Goal: Check status: Check status

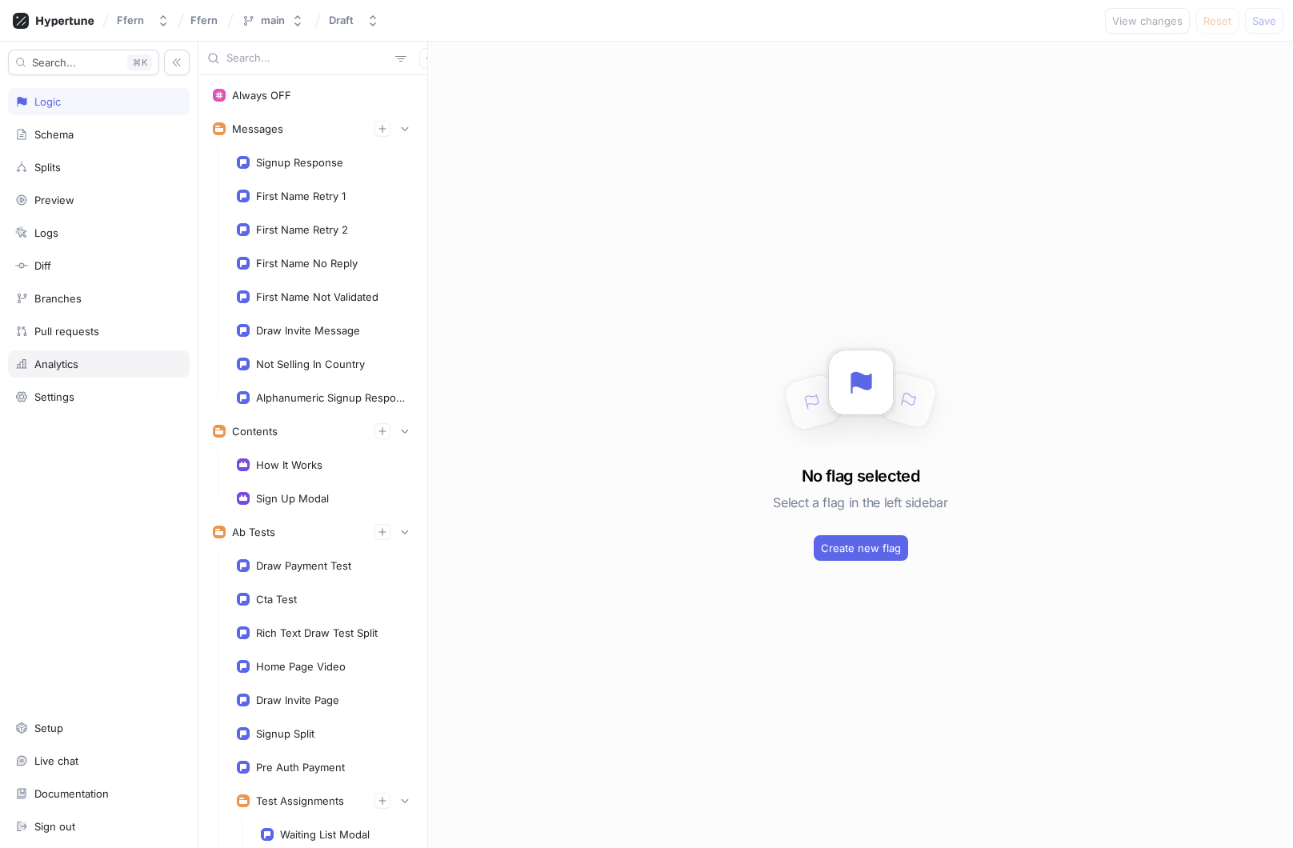
click at [125, 354] on div "Analytics" at bounding box center [99, 363] width 182 height 27
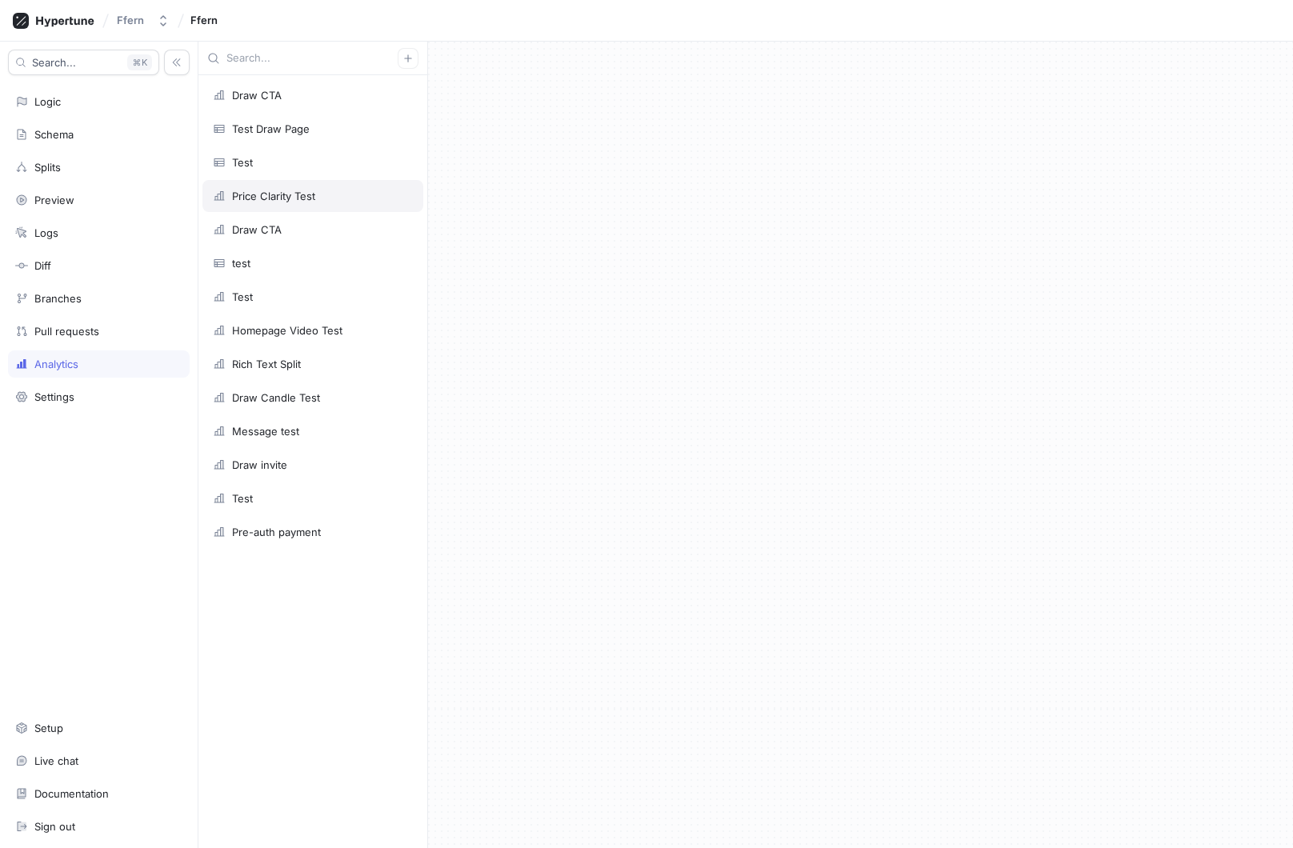
click at [308, 200] on div "Price Clarity Test" at bounding box center [273, 196] width 83 height 13
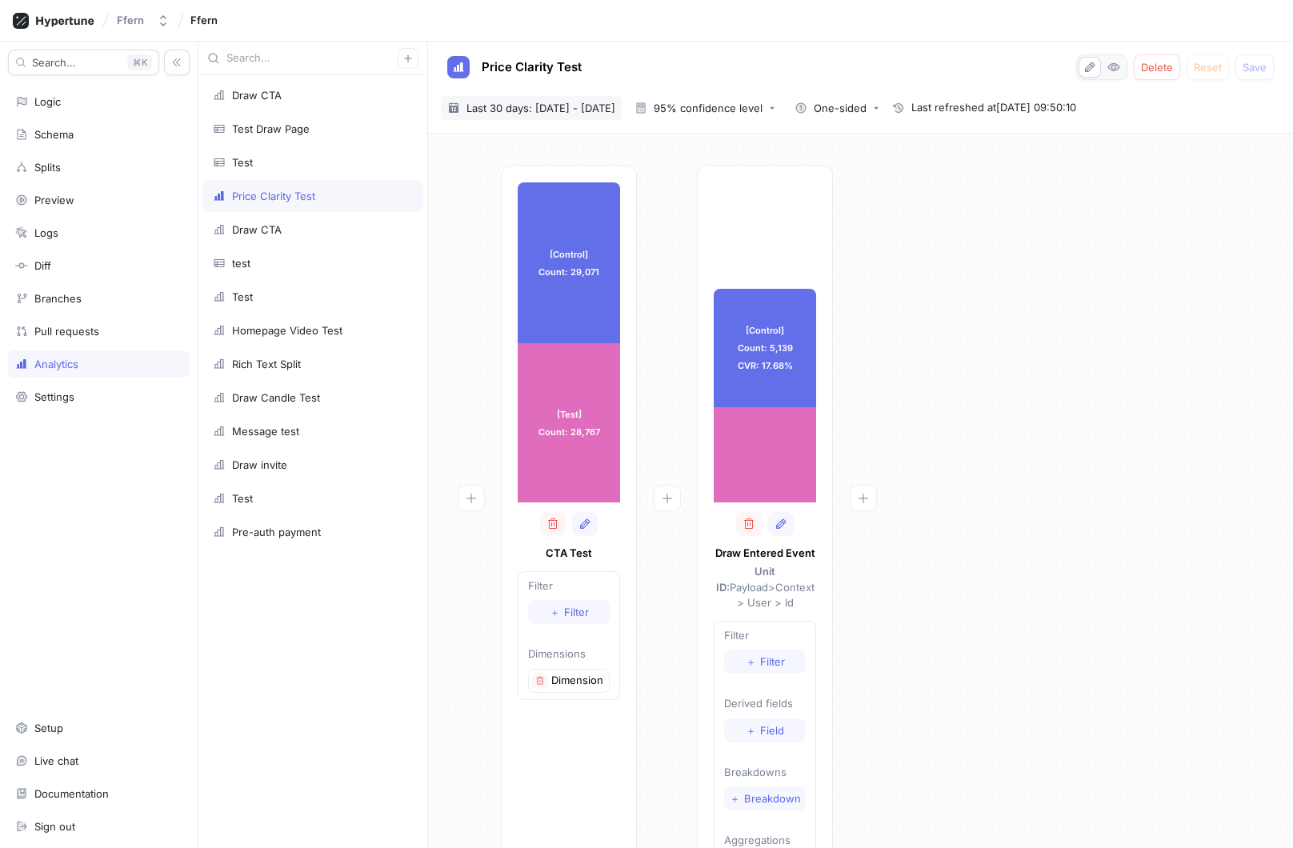
click at [575, 108] on span "Last 30 days: [DATE] - [DATE]" at bounding box center [540, 108] width 149 height 16
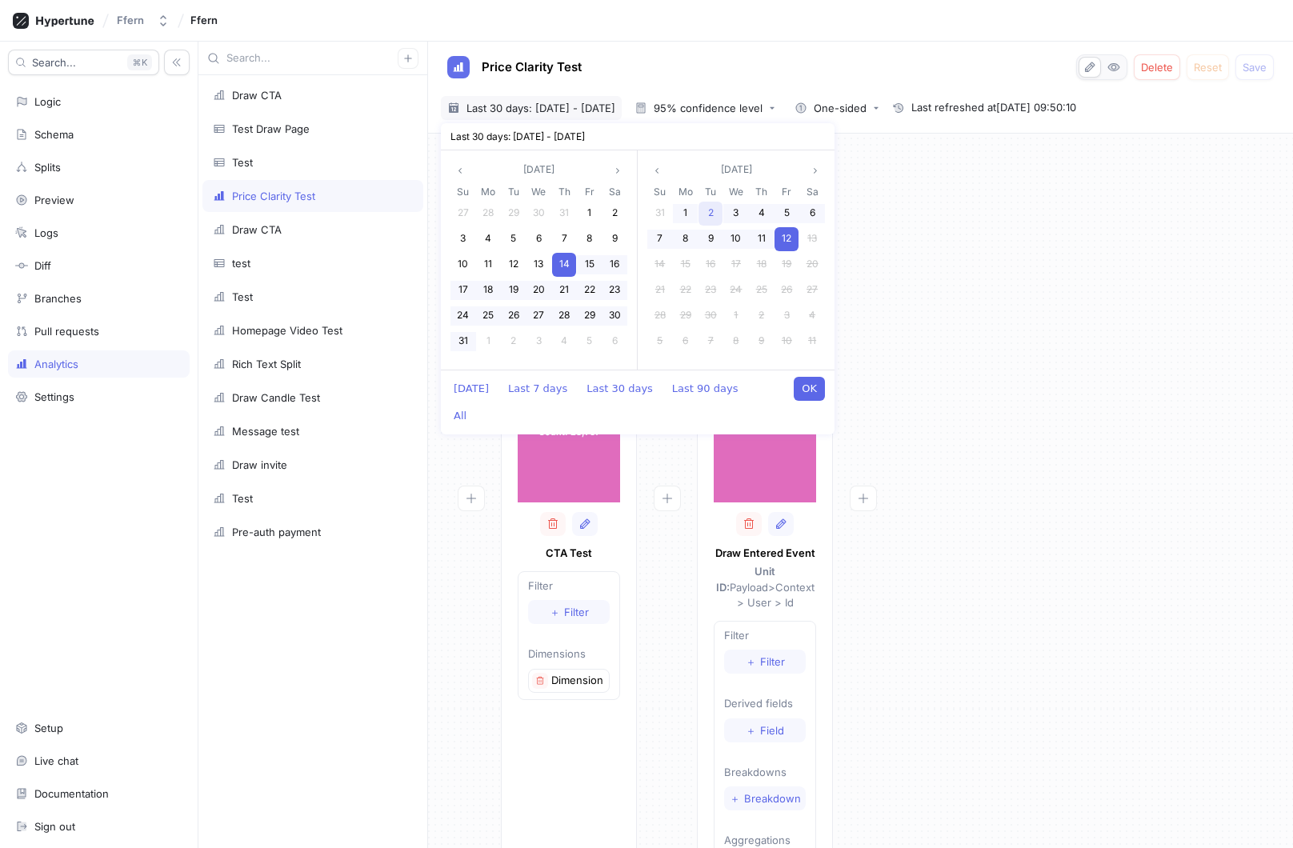
click at [715, 212] on div "2" at bounding box center [711, 214] width 24 height 24
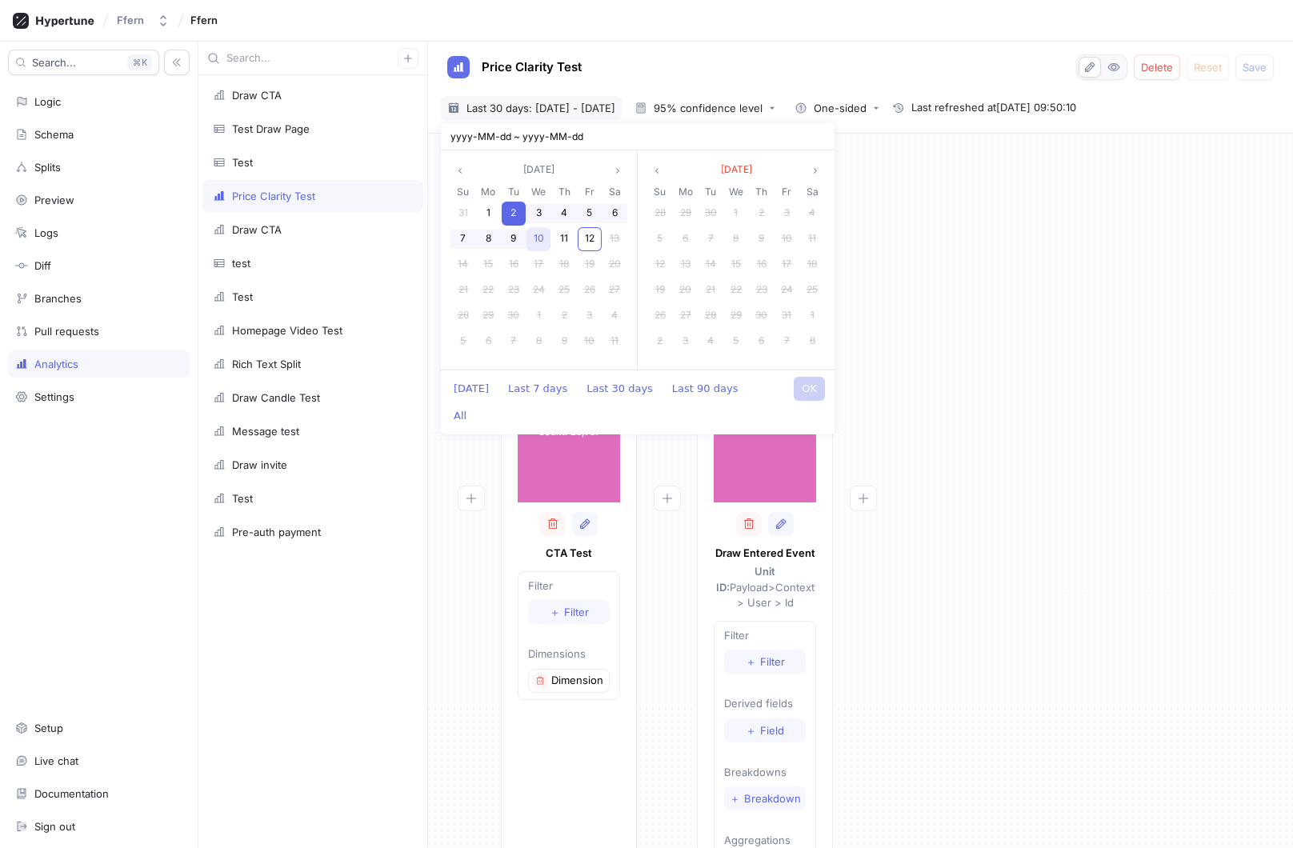
click at [545, 238] on div "10" at bounding box center [539, 239] width 24 height 24
click at [806, 384] on button "OK" at bounding box center [809, 389] width 31 height 24
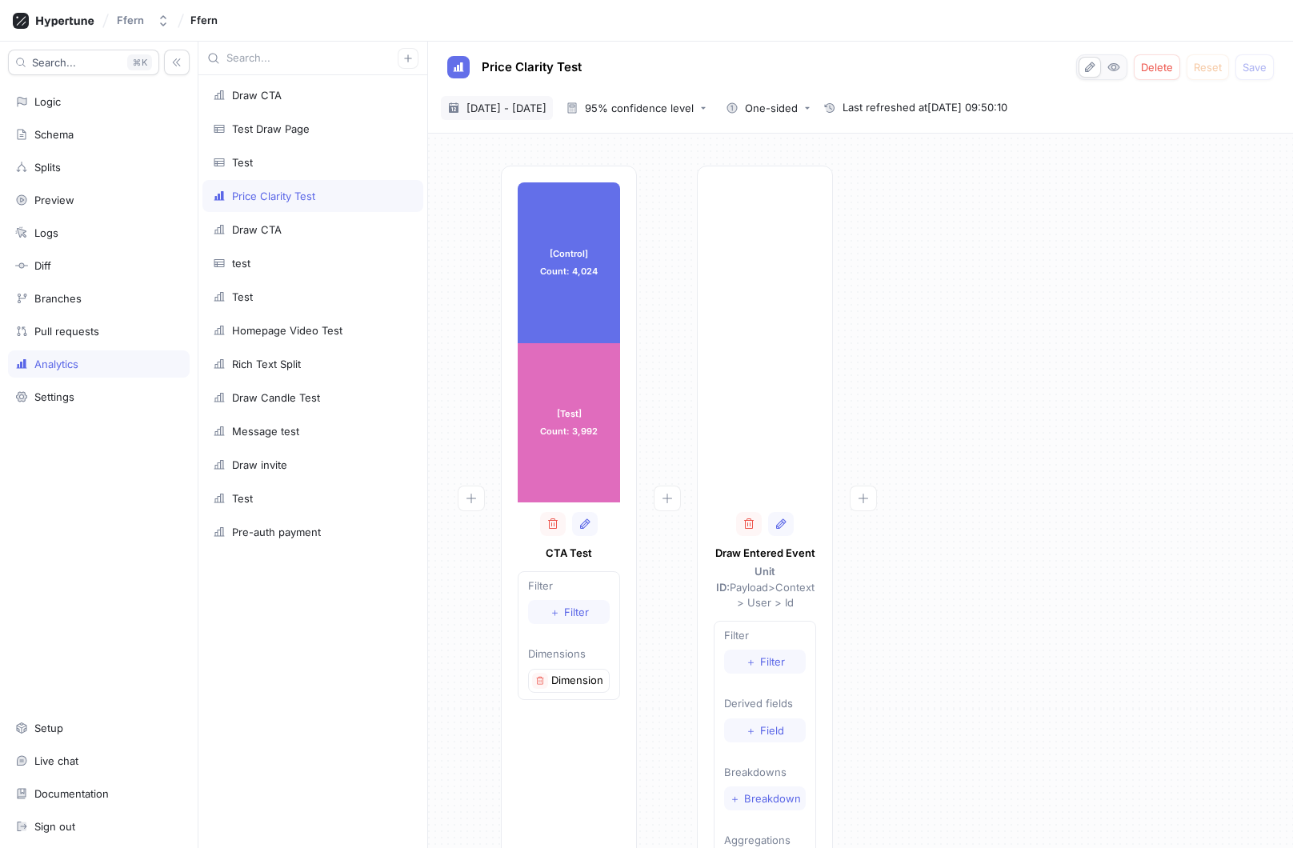
click at [528, 109] on span "[DATE] - [DATE]" at bounding box center [506, 108] width 80 height 16
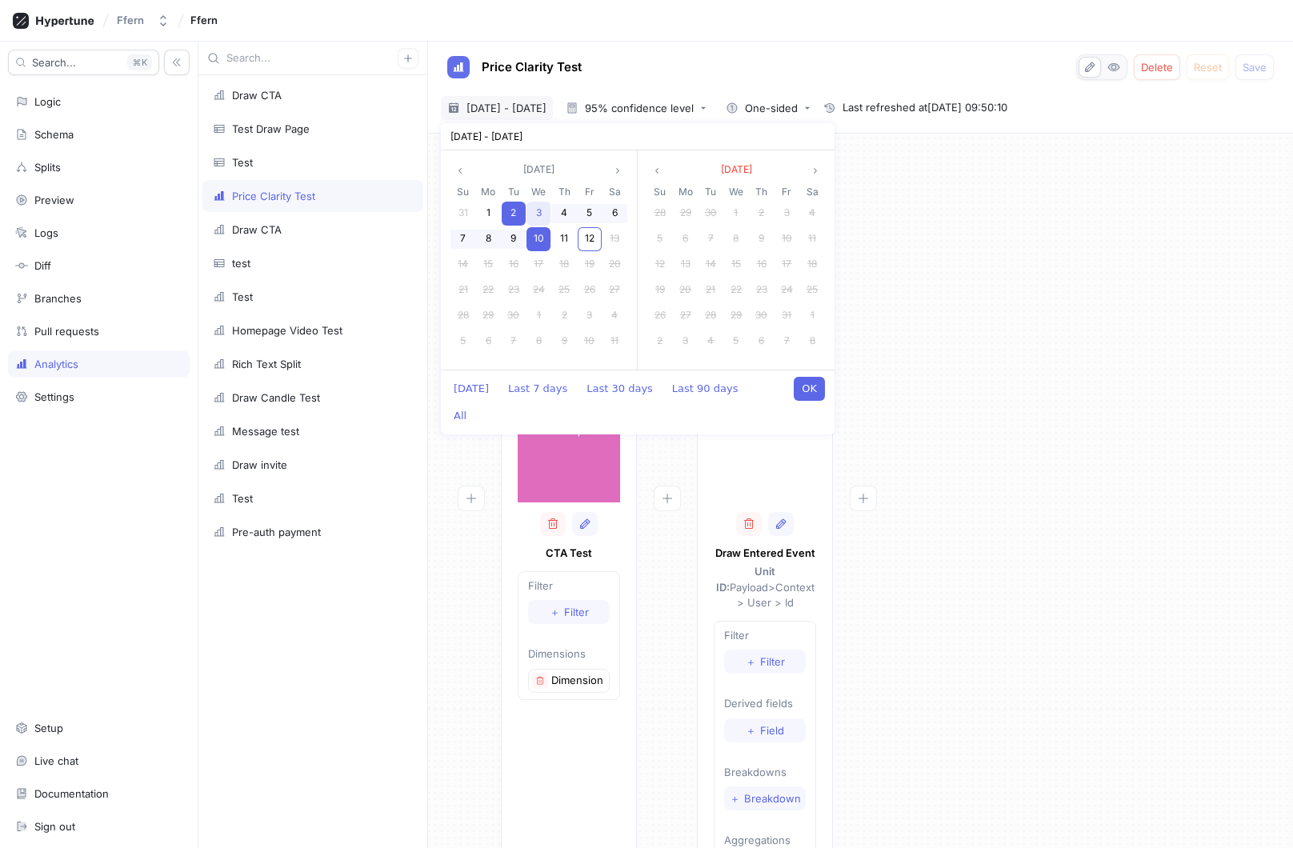
click at [539, 214] on span "3" at bounding box center [539, 212] width 6 height 12
click at [519, 237] on div "9" at bounding box center [514, 239] width 24 height 24
click at [818, 387] on button "OK" at bounding box center [809, 389] width 31 height 24
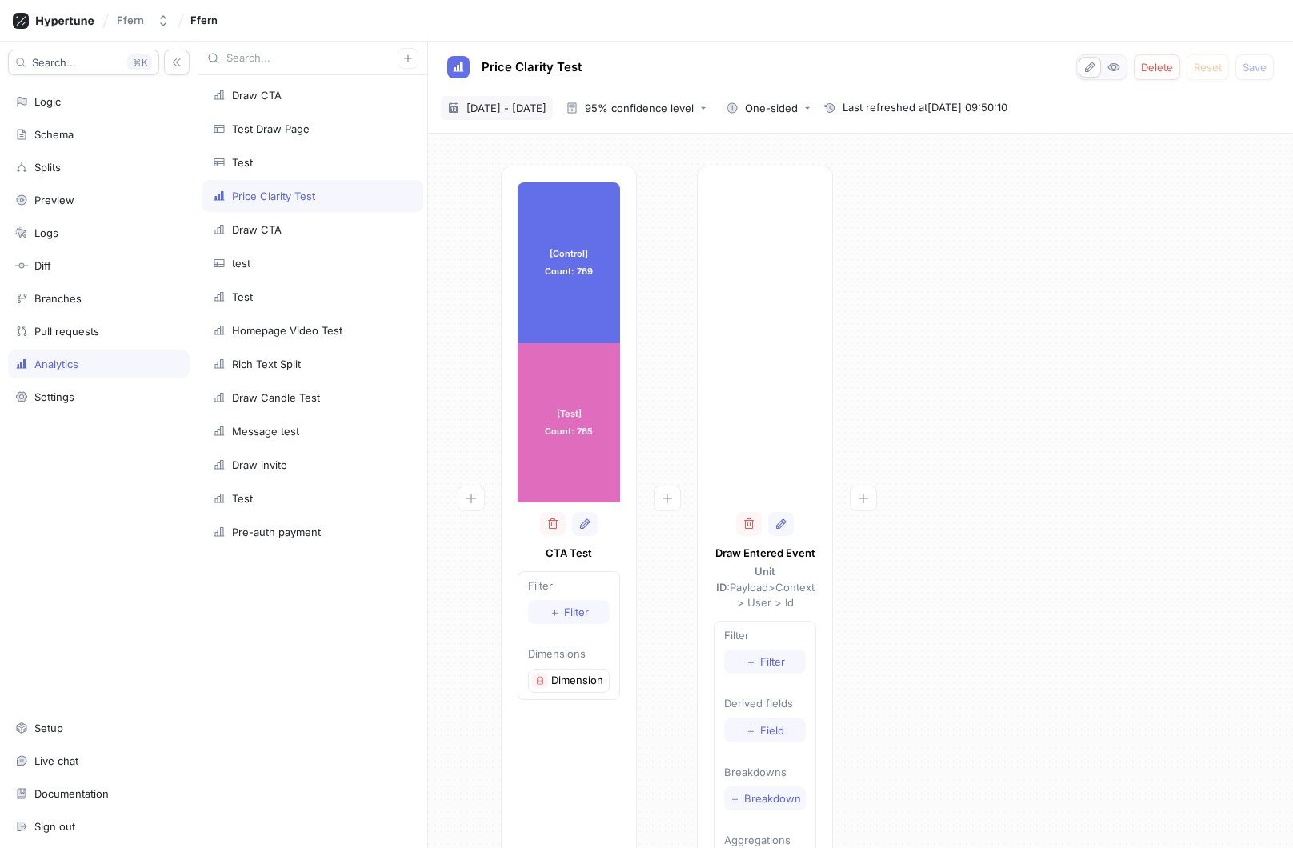
click at [547, 107] on span "[DATE] - [DATE]" at bounding box center [506, 108] width 80 height 16
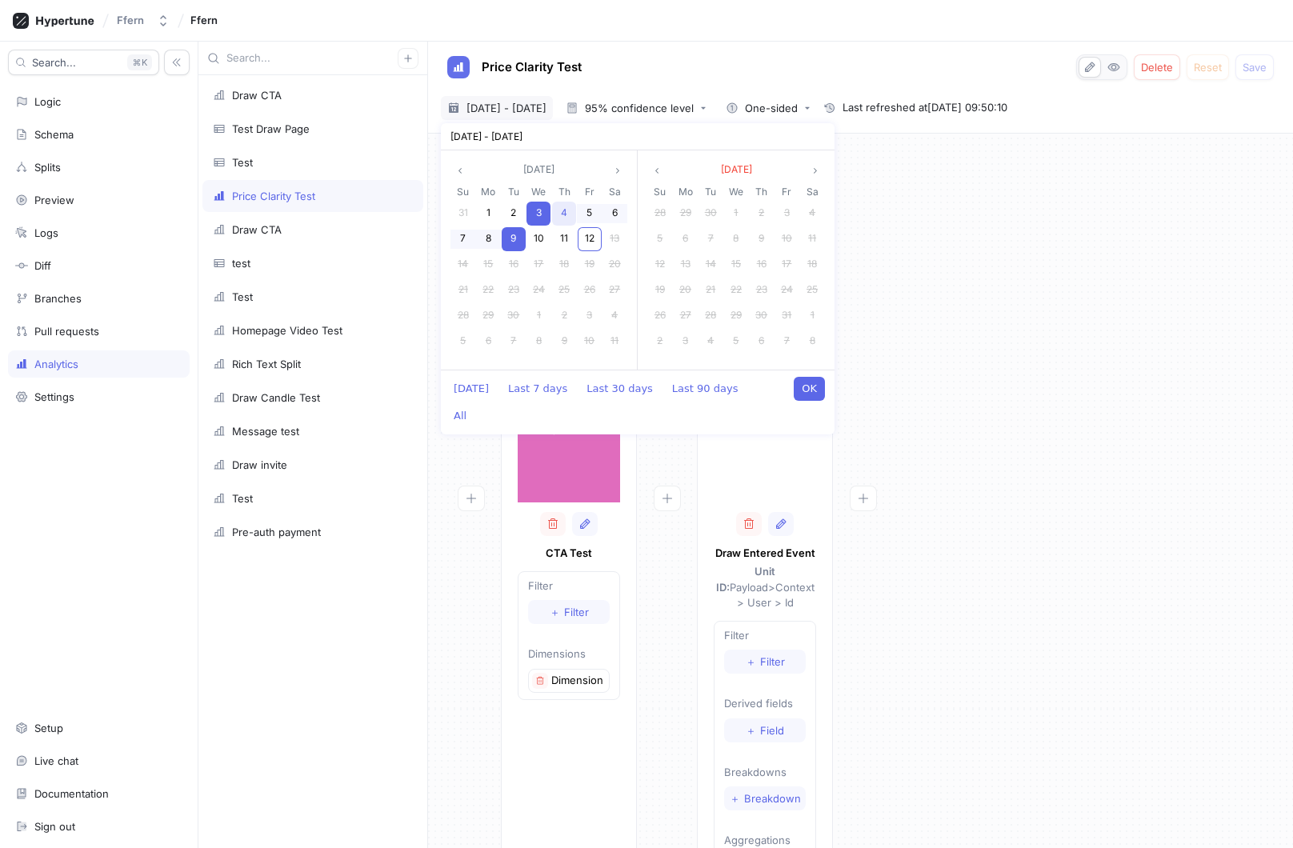
click at [571, 215] on div "4" at bounding box center [564, 214] width 24 height 24
click at [491, 239] on span "8" at bounding box center [489, 238] width 6 height 12
click at [811, 394] on button "OK" at bounding box center [809, 389] width 31 height 24
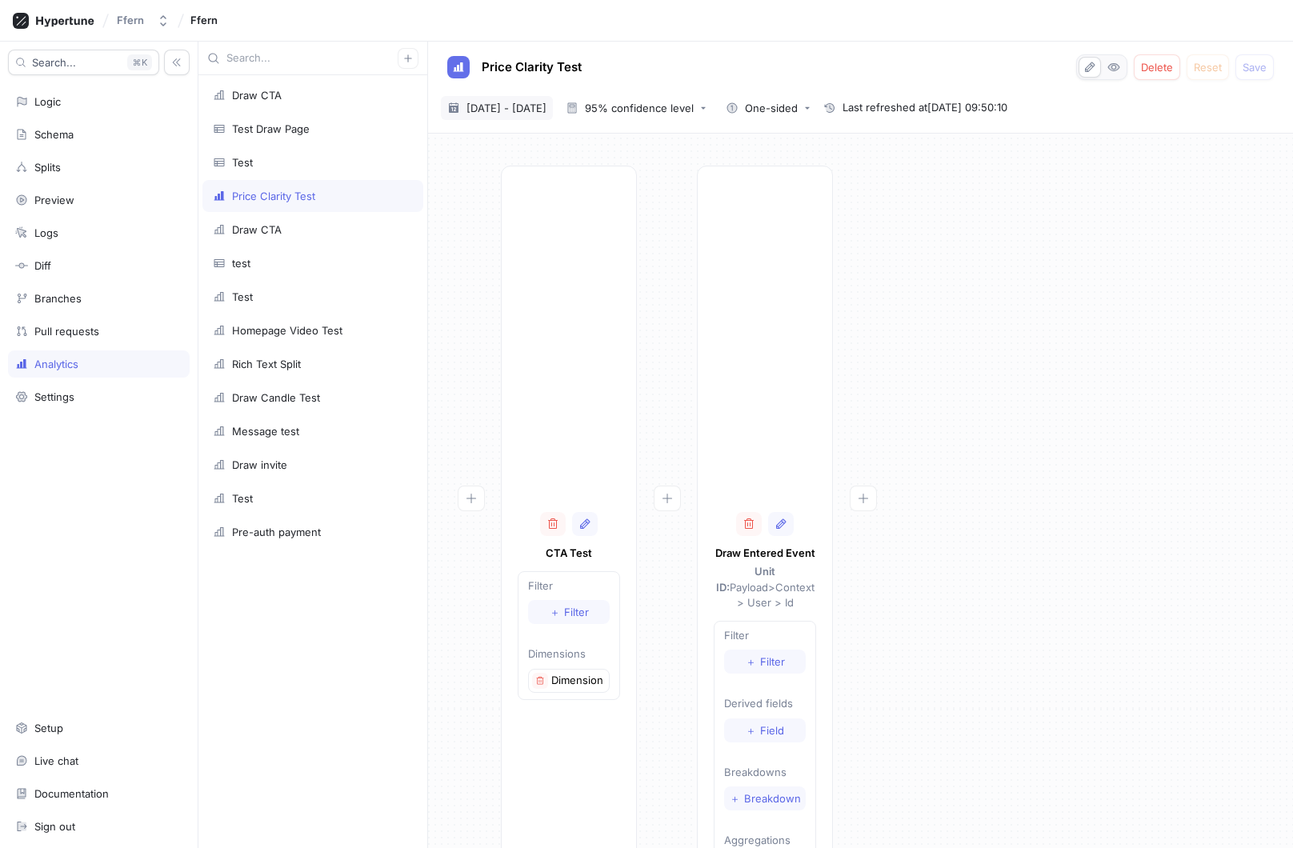
click at [543, 107] on span "[DATE] - [DATE]" at bounding box center [506, 108] width 80 height 16
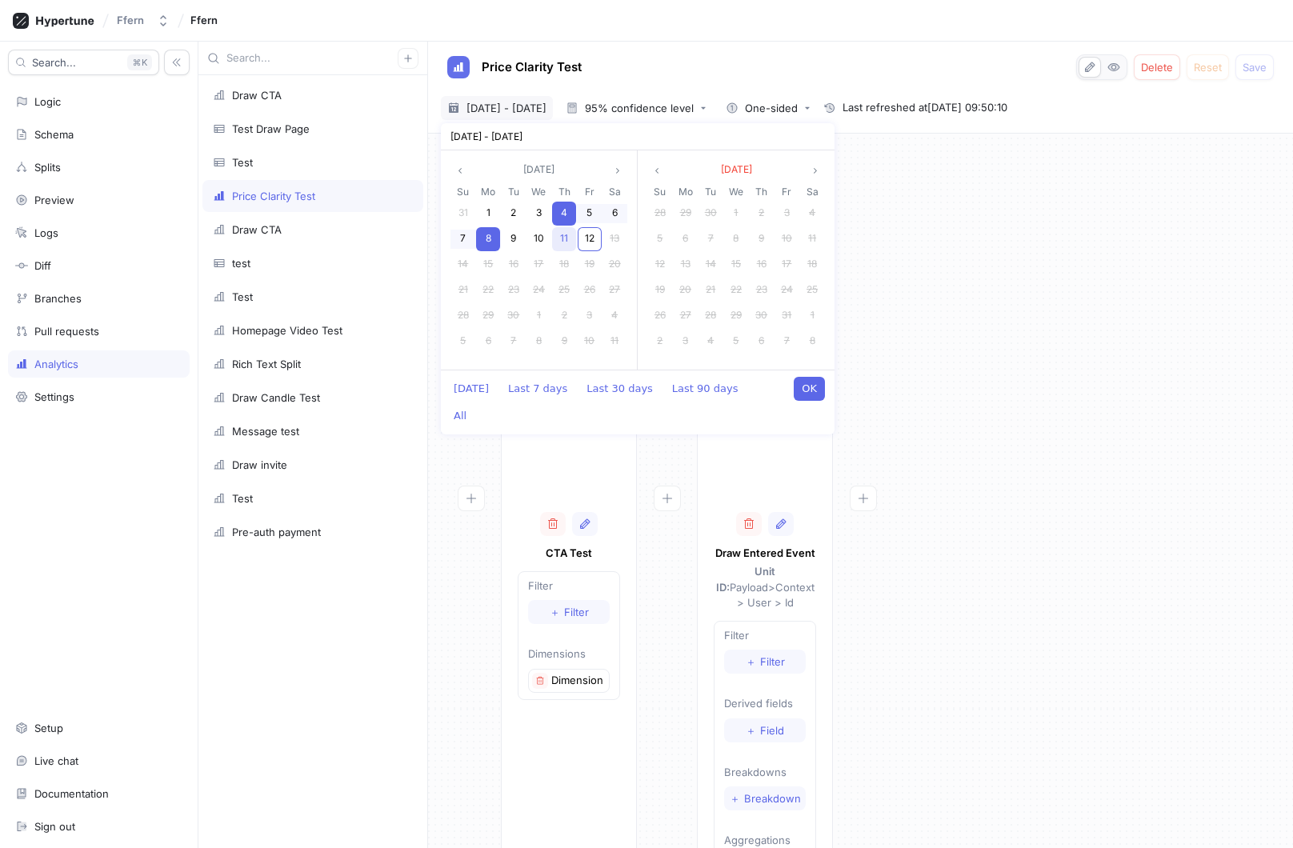
click at [566, 234] on span "11" at bounding box center [564, 238] width 8 height 12
click at [815, 392] on button "OK" at bounding box center [809, 389] width 31 height 24
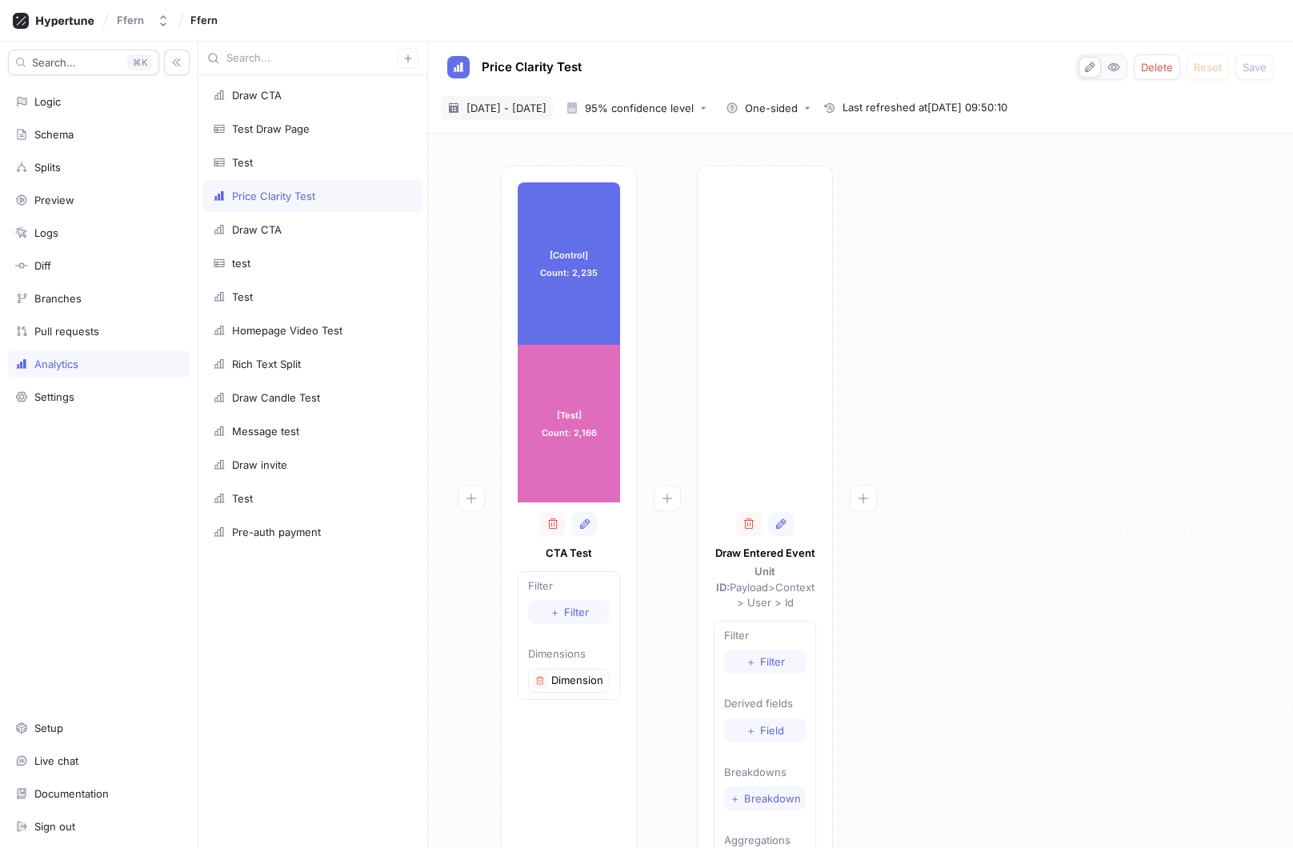
click at [547, 110] on span "[DATE] - [DATE]" at bounding box center [506, 108] width 80 height 16
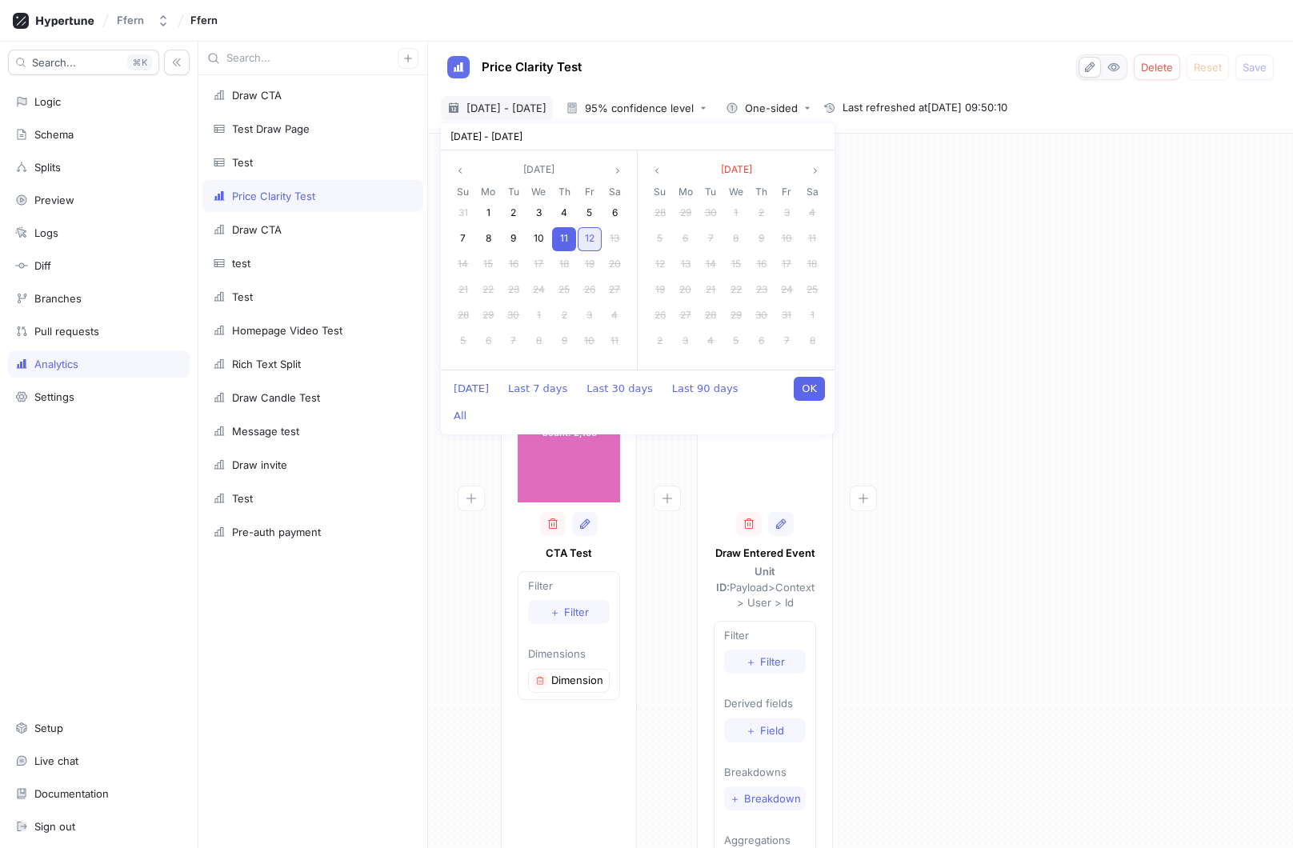
click at [591, 239] on span "12" at bounding box center [590, 238] width 10 height 12
click at [817, 392] on button "OK" at bounding box center [809, 389] width 31 height 24
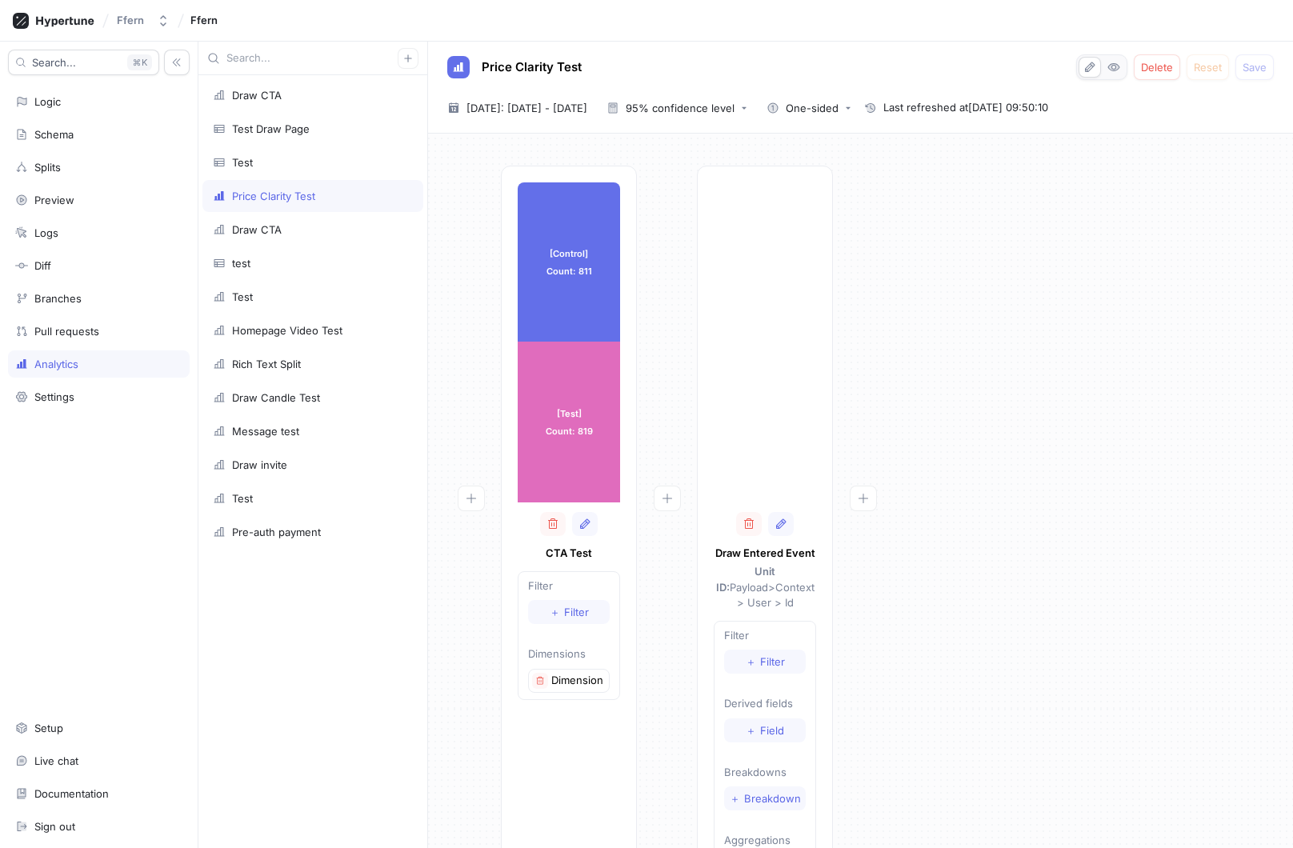
scroll to position [68, 0]
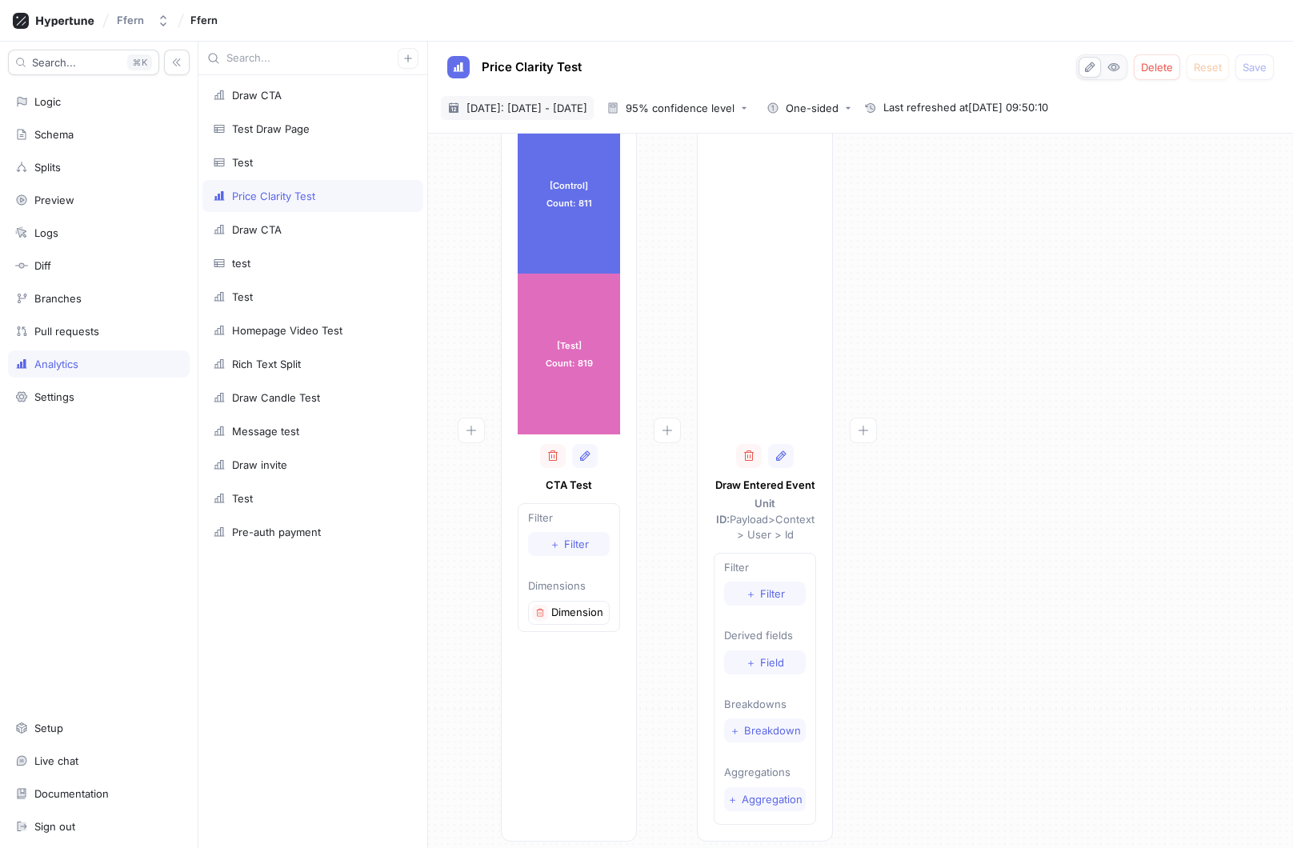
click at [576, 102] on span "[DATE]: [DATE] - [DATE]" at bounding box center [526, 108] width 121 height 16
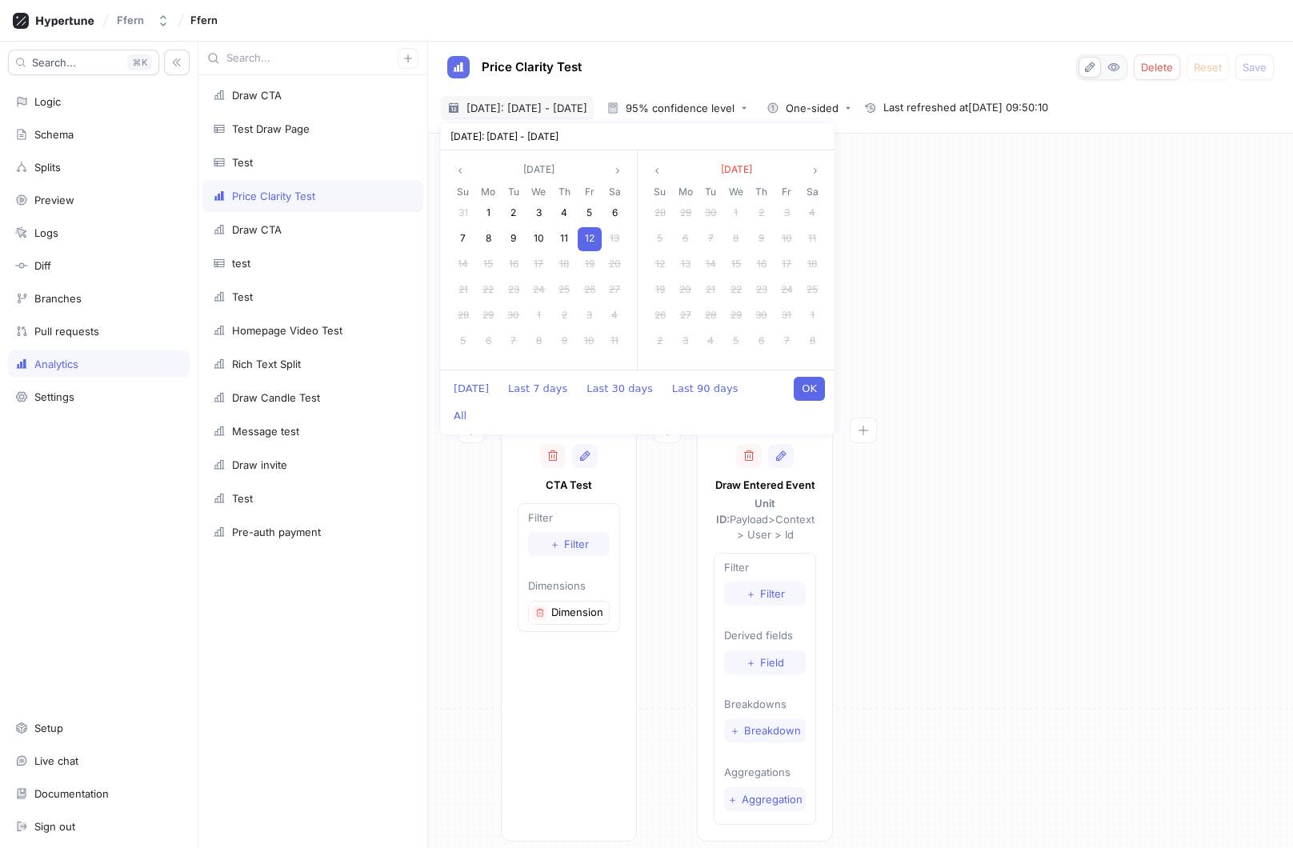
click at [583, 238] on div "12" at bounding box center [590, 239] width 24 height 24
click at [811, 385] on button "OK" at bounding box center [809, 389] width 31 height 24
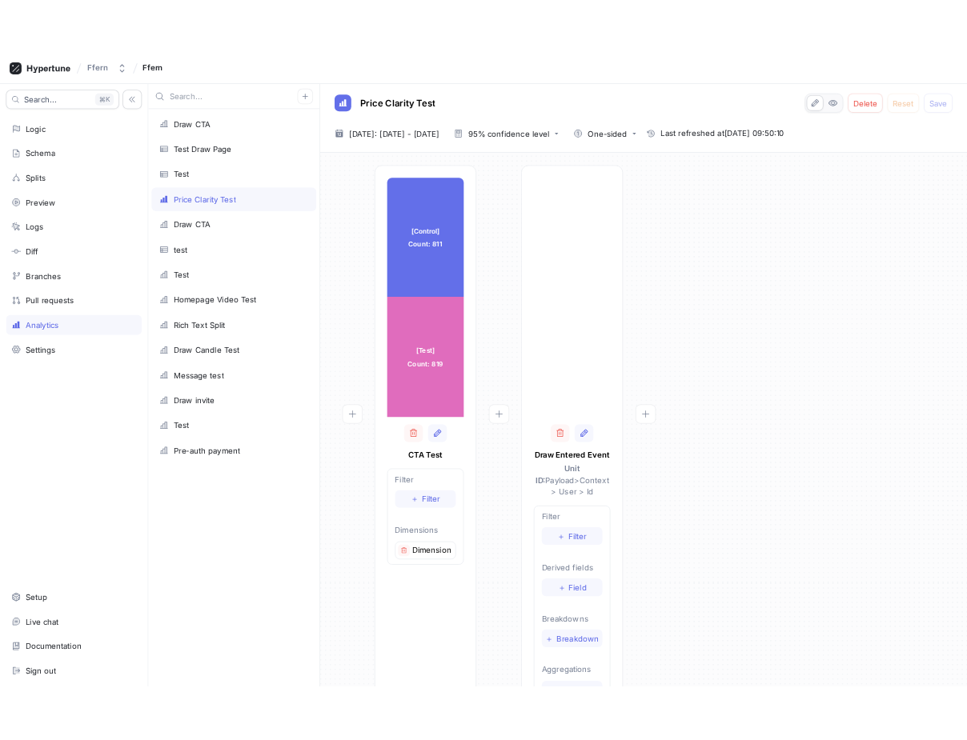
scroll to position [0, 0]
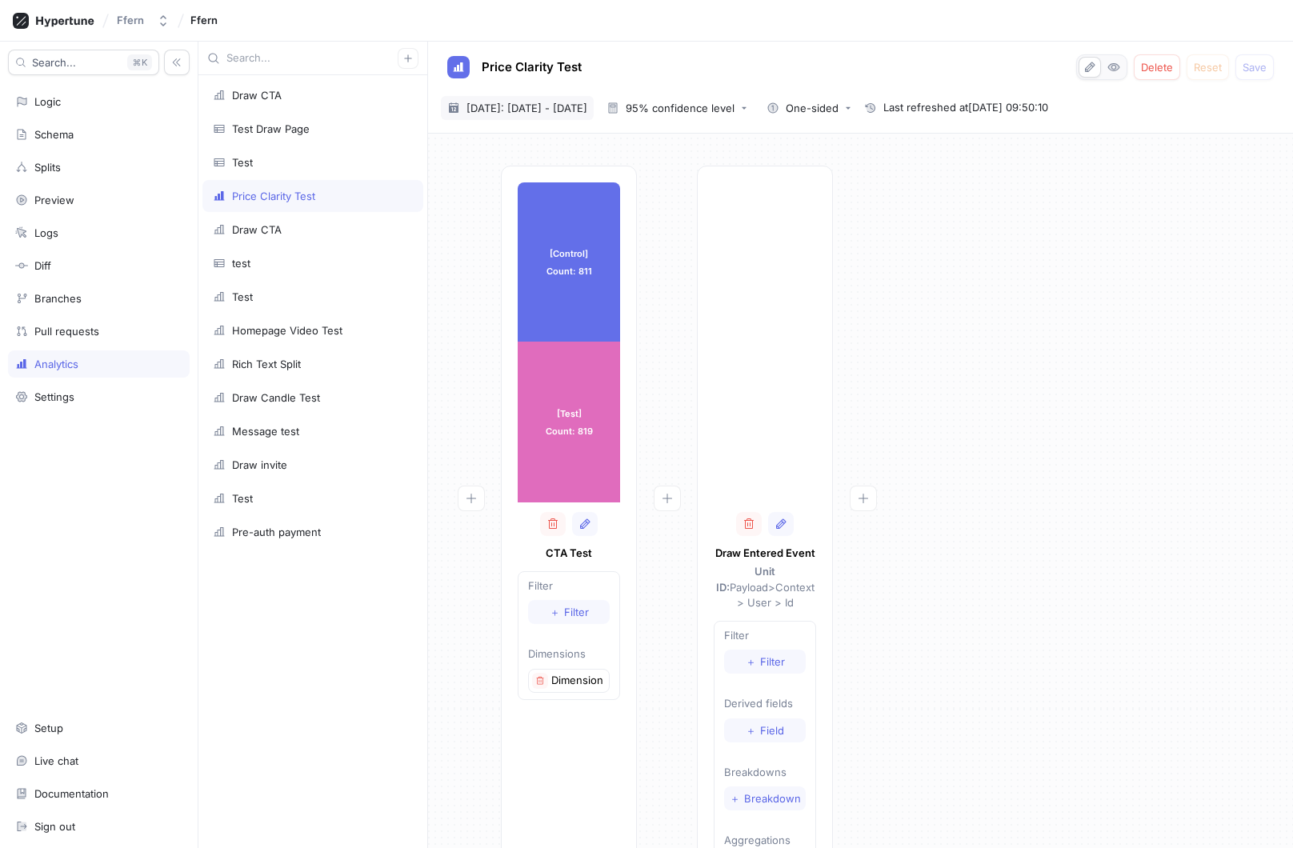
click at [569, 108] on span "[DATE]: [DATE] - [DATE]" at bounding box center [526, 108] width 121 height 16
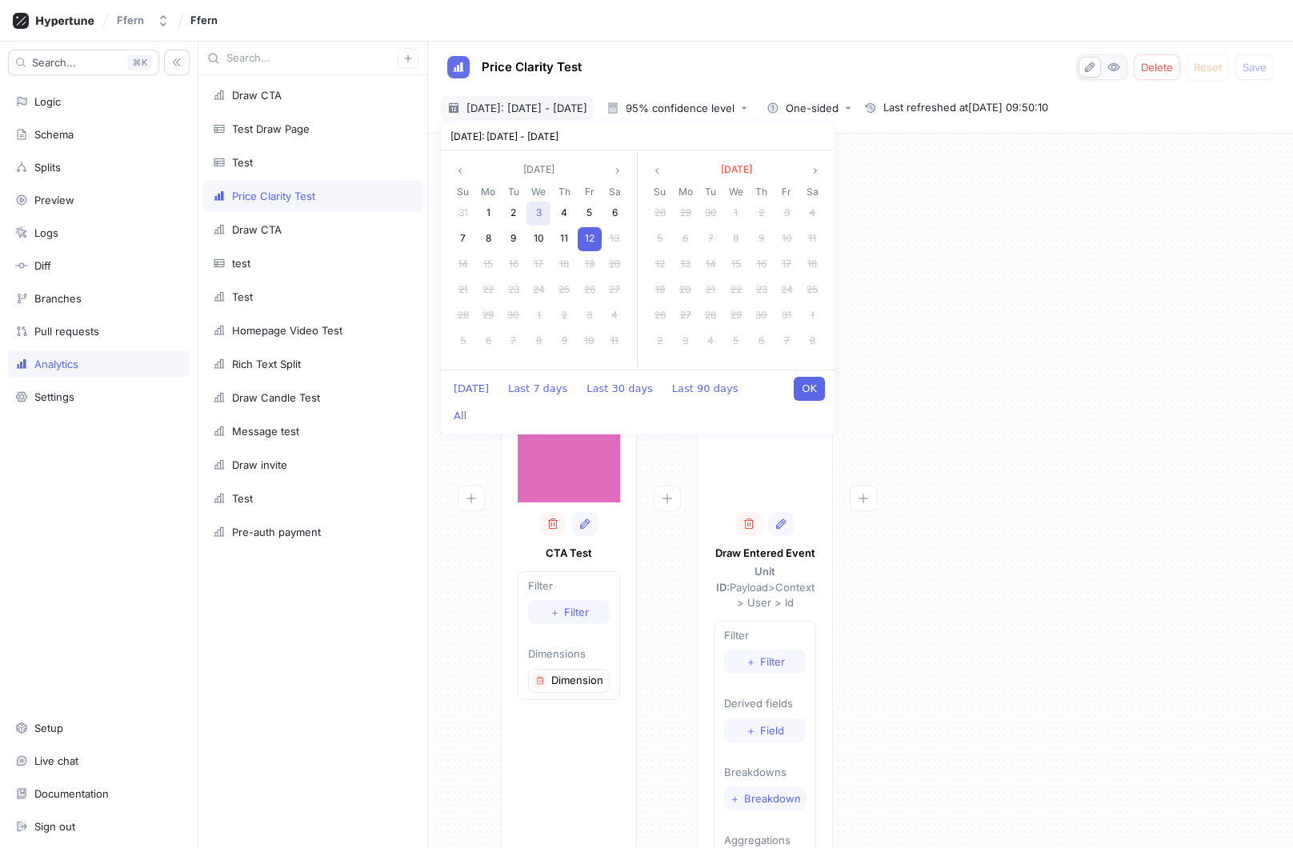
click at [539, 215] on span "3" at bounding box center [539, 212] width 6 height 12
click at [539, 242] on span "10" at bounding box center [539, 238] width 10 height 12
click at [803, 392] on button "OK" at bounding box center [809, 389] width 31 height 24
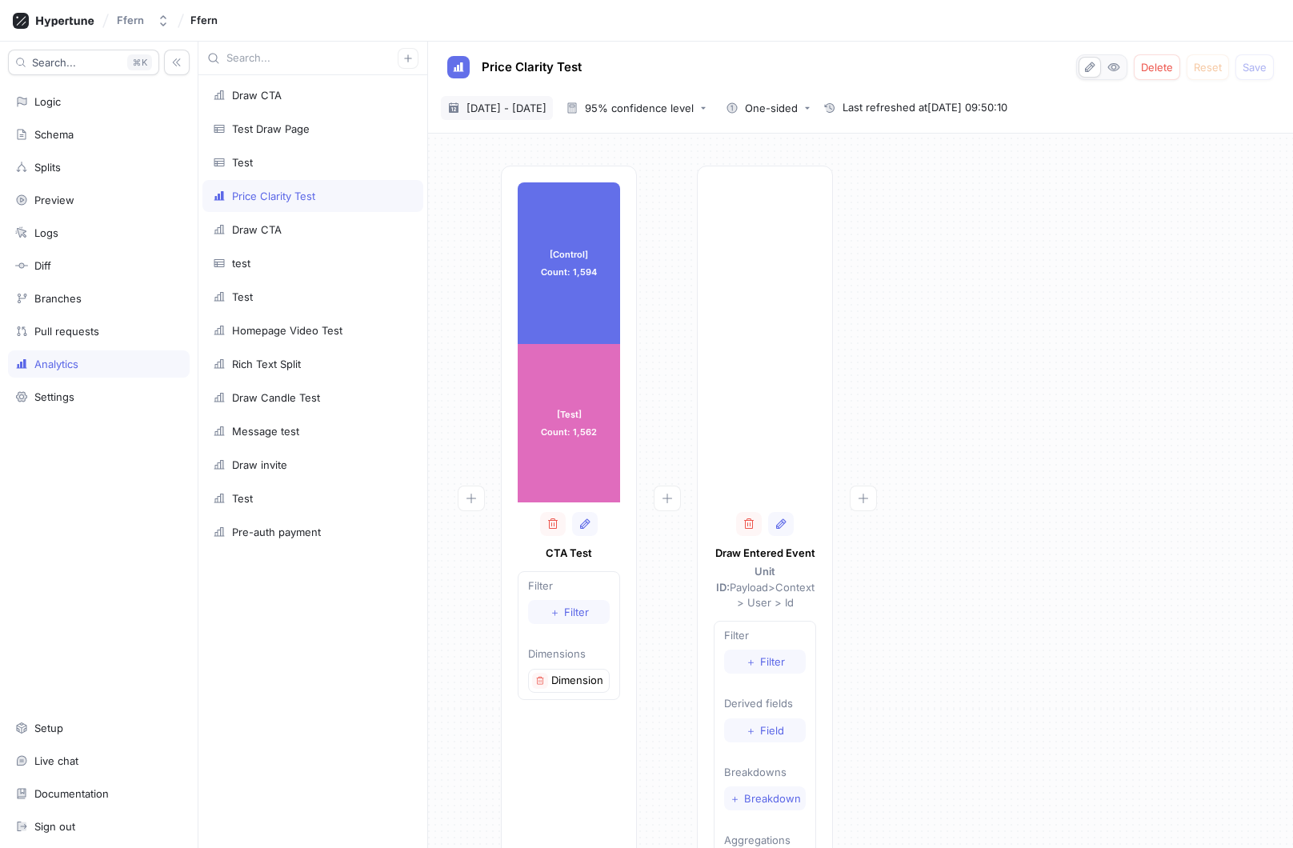
click at [547, 111] on span "[DATE] - [DATE]" at bounding box center [506, 108] width 80 height 16
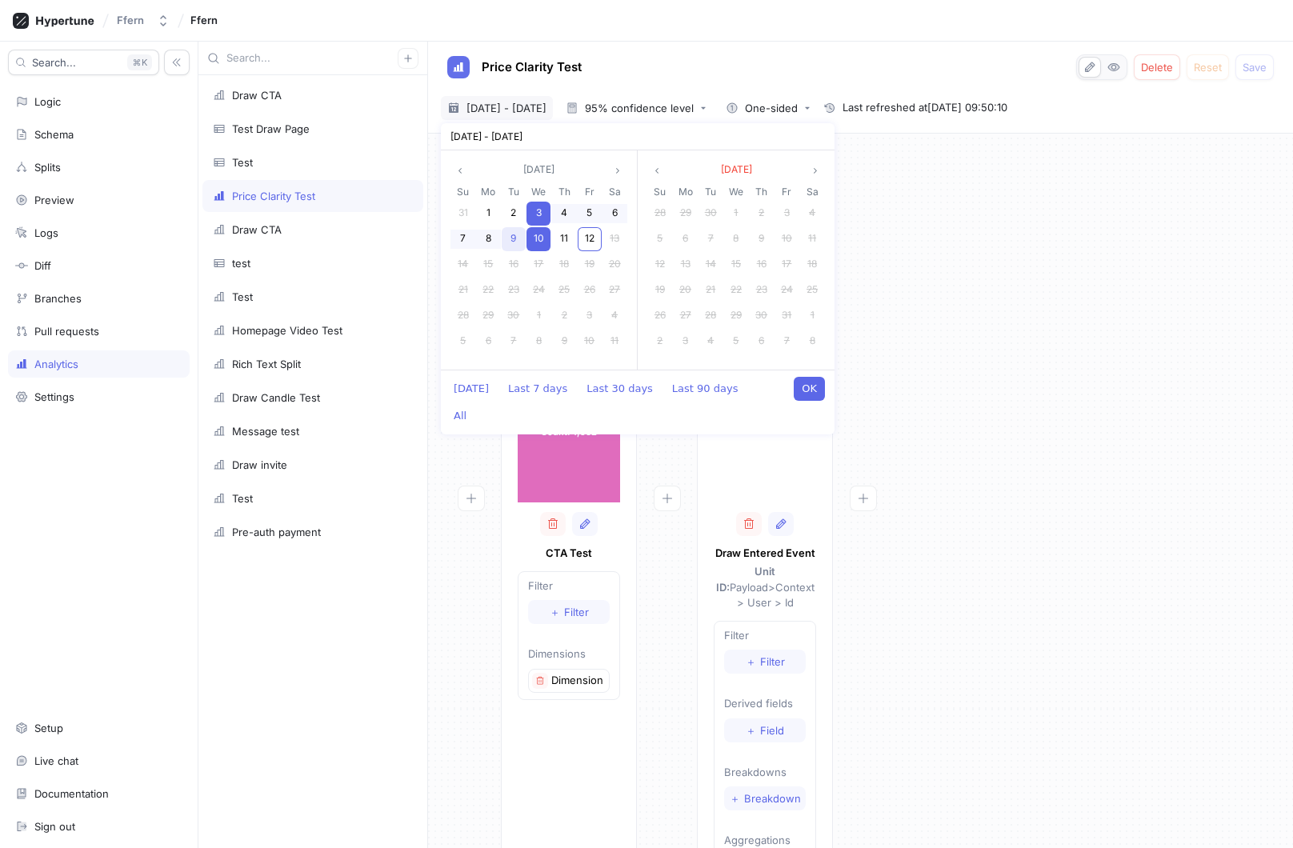
click at [515, 242] on span "9" at bounding box center [514, 238] width 6 height 12
click at [547, 210] on div "3" at bounding box center [539, 214] width 24 height 24
click at [804, 392] on button "OK" at bounding box center [809, 389] width 31 height 24
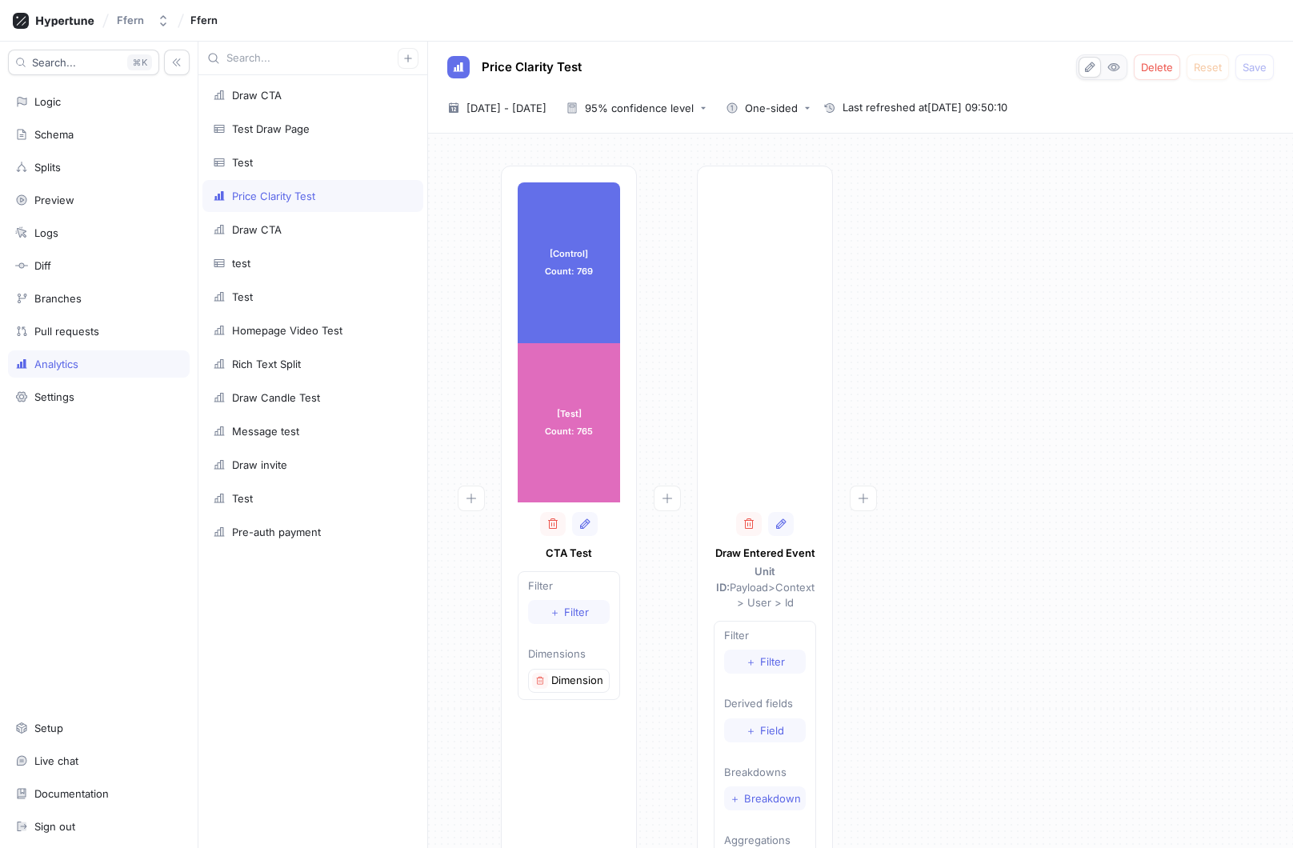
click at [552, 95] on div "Price Clarity Test Delete Reset Save [DATE] ~ [DATE] [DATE] - [DATE] 95% confid…" at bounding box center [860, 88] width 865 height 92
click at [547, 108] on span "[DATE] - [DATE]" at bounding box center [506, 108] width 80 height 16
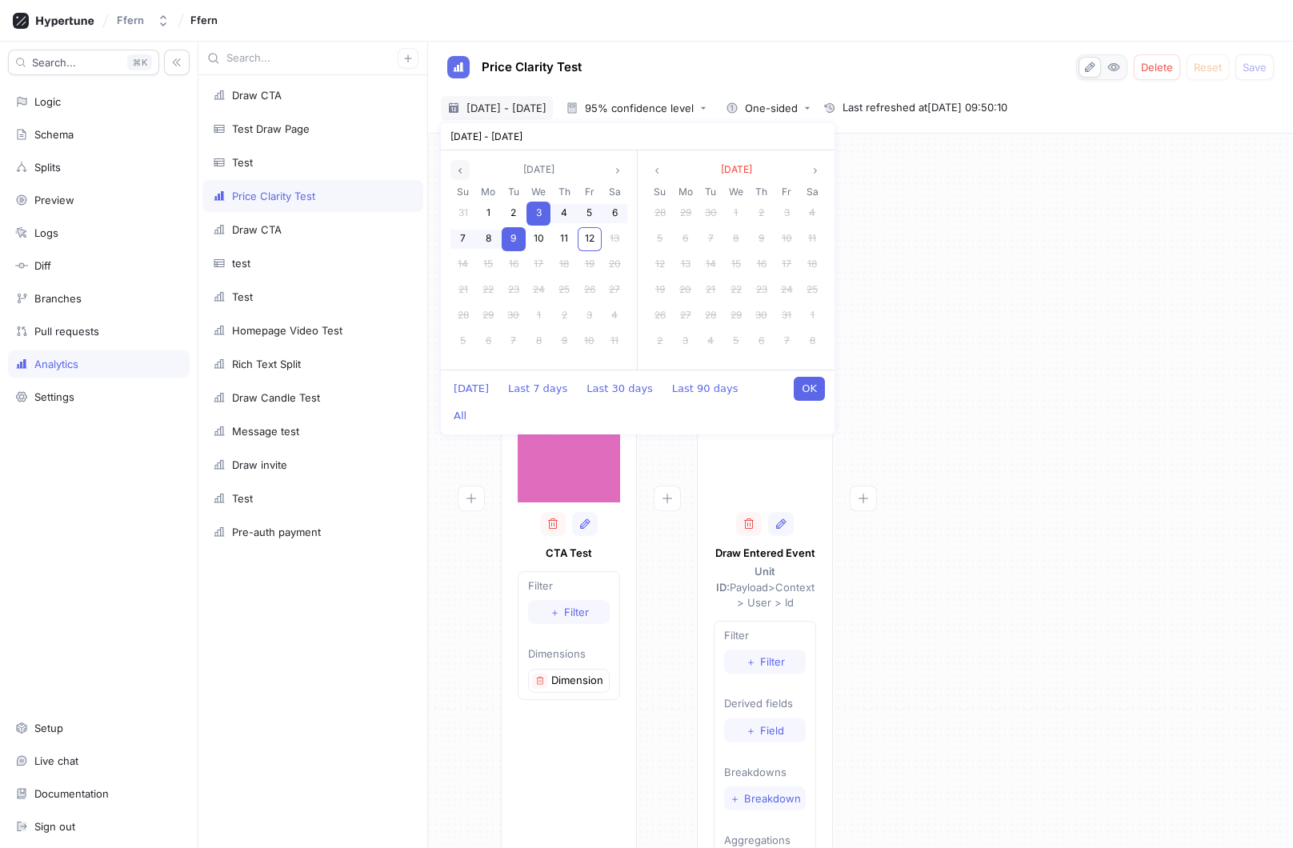
click at [462, 171] on icon "angle left" at bounding box center [460, 171] width 10 height 10
click at [466, 170] on button "button" at bounding box center [459, 170] width 19 height 20
click at [619, 170] on icon "angle right" at bounding box center [617, 171] width 3 height 6
click at [488, 212] on span "1" at bounding box center [488, 212] width 4 height 12
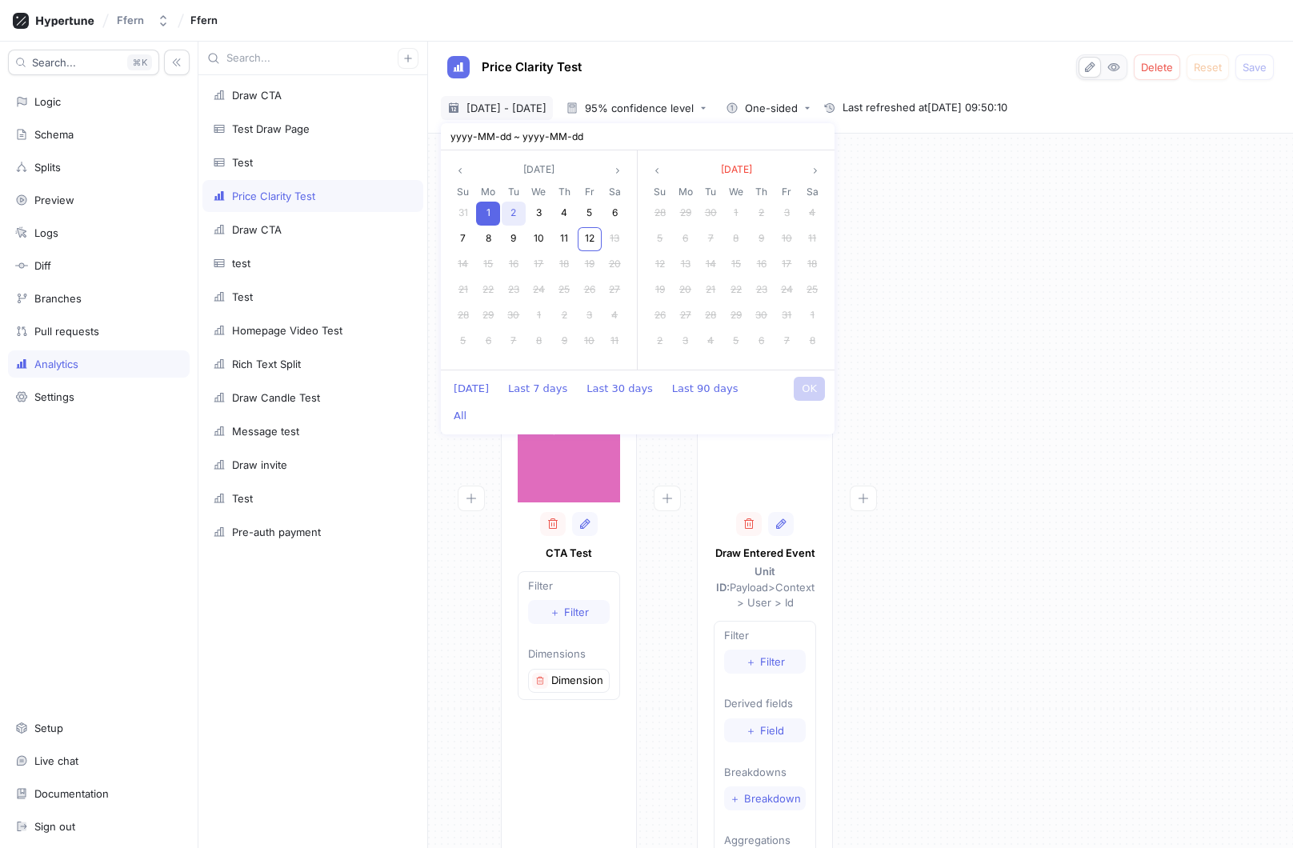
click at [511, 213] on span "2" at bounding box center [514, 212] width 6 height 12
click at [487, 218] on span "1" at bounding box center [488, 212] width 4 height 12
click at [512, 211] on span "2" at bounding box center [514, 212] width 6 height 12
click at [495, 214] on div "1" at bounding box center [488, 214] width 24 height 24
click at [491, 216] on div "1" at bounding box center [488, 214] width 24 height 24
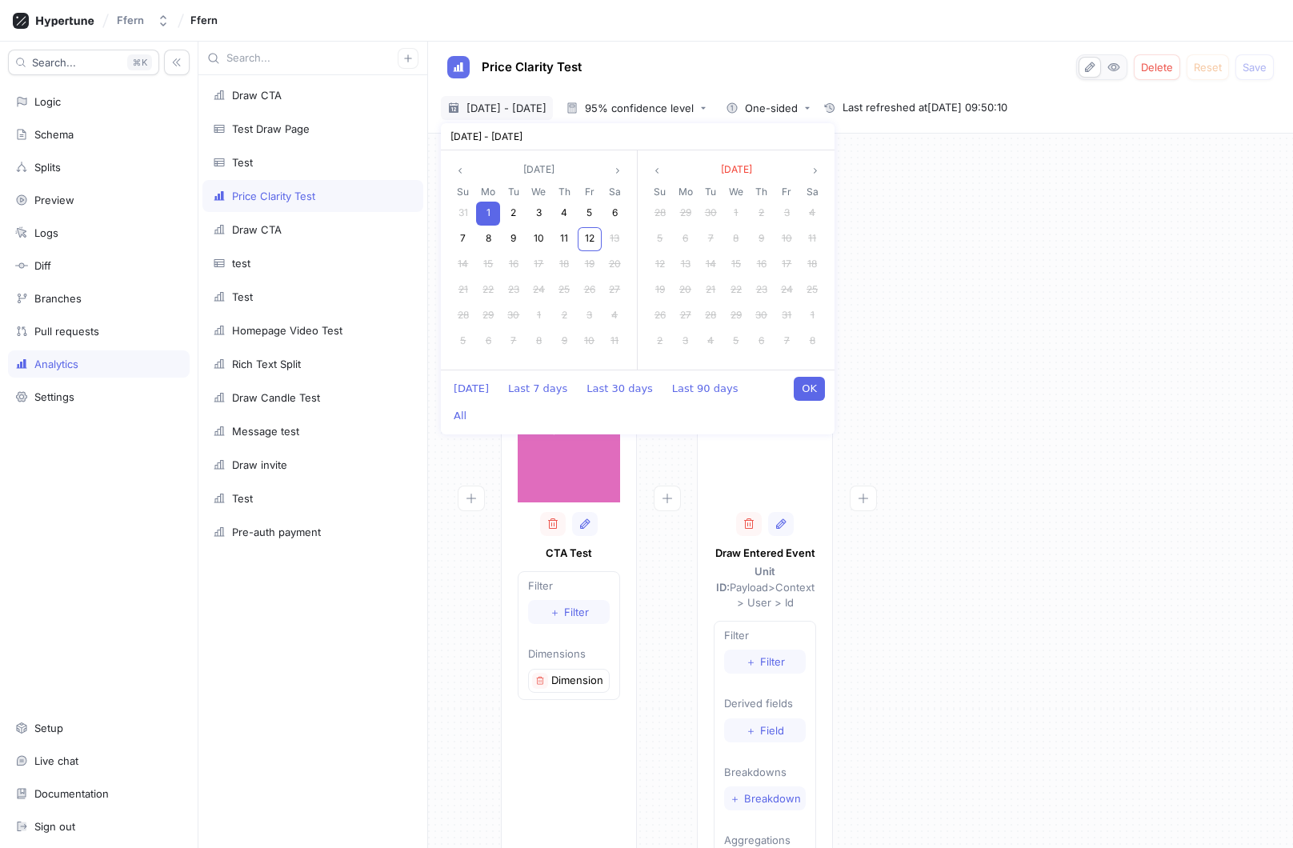
click at [491, 216] on div "1" at bounding box center [488, 214] width 24 height 24
click at [811, 394] on button "OK" at bounding box center [809, 389] width 31 height 24
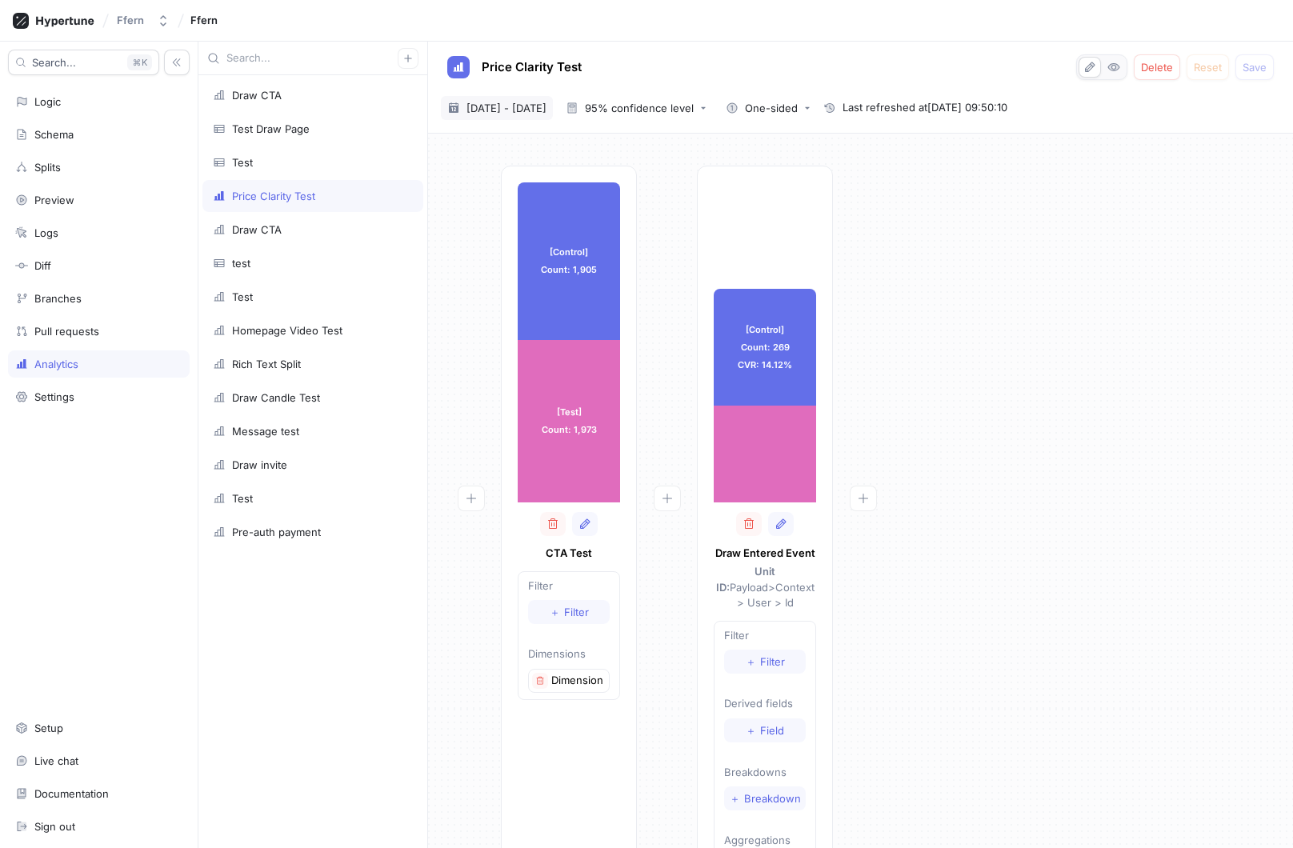
click at [539, 108] on span "[DATE] - [DATE]" at bounding box center [506, 108] width 80 height 16
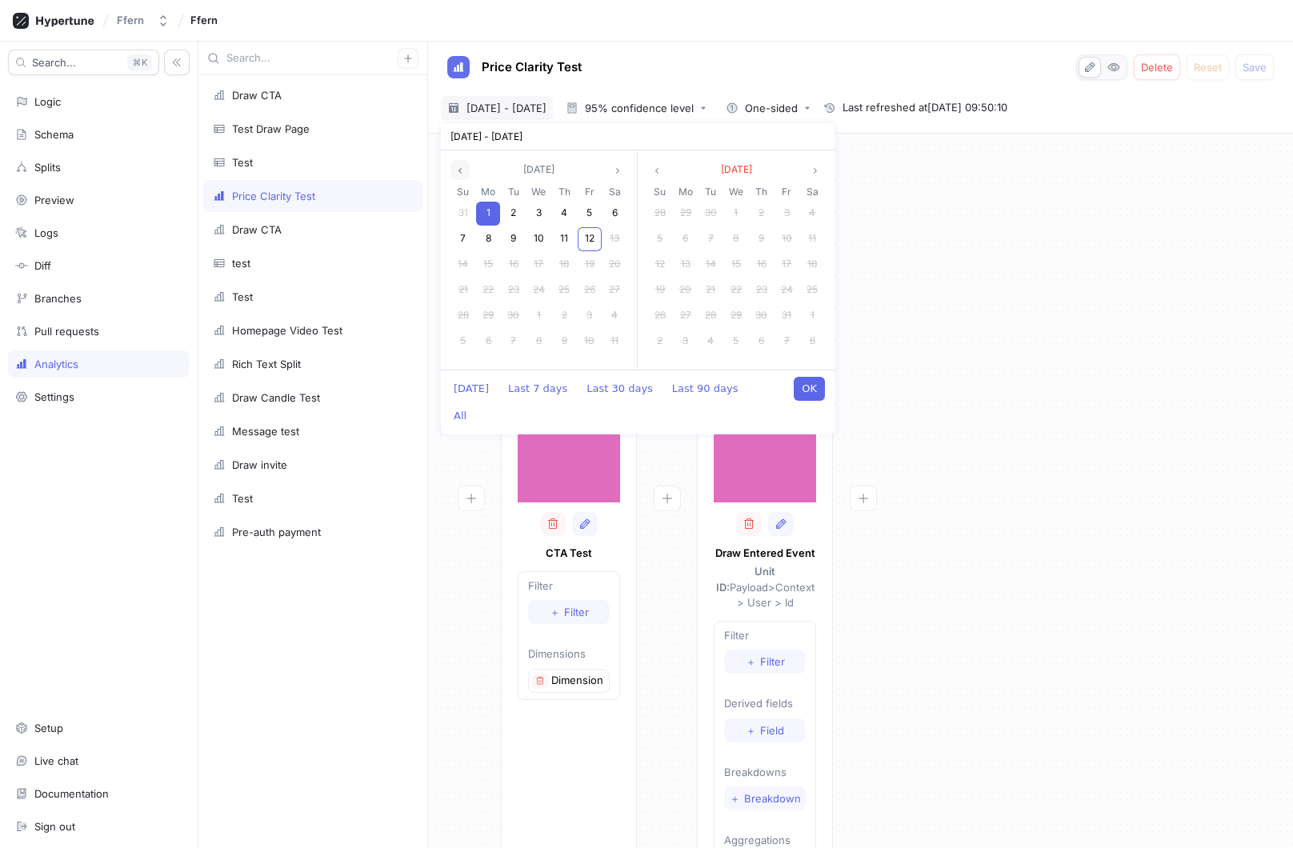
click at [461, 167] on icon "angle left" at bounding box center [460, 171] width 10 height 10
click at [595, 292] on div "22" at bounding box center [590, 290] width 24 height 24
click at [491, 340] on div "1" at bounding box center [488, 342] width 24 height 24
click at [812, 382] on button "OK" at bounding box center [809, 389] width 31 height 24
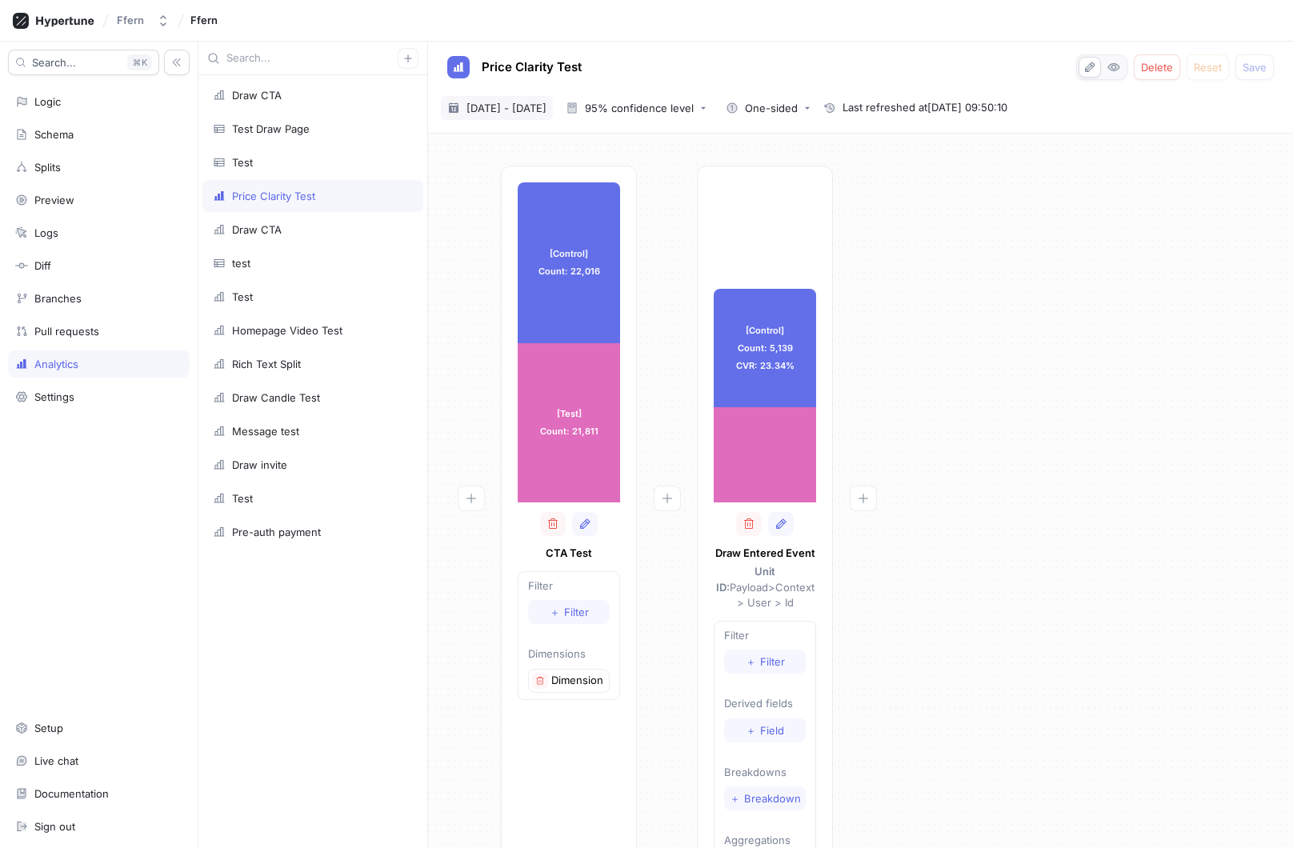
click at [547, 111] on span "[DATE] - [DATE]" at bounding box center [506, 108] width 80 height 16
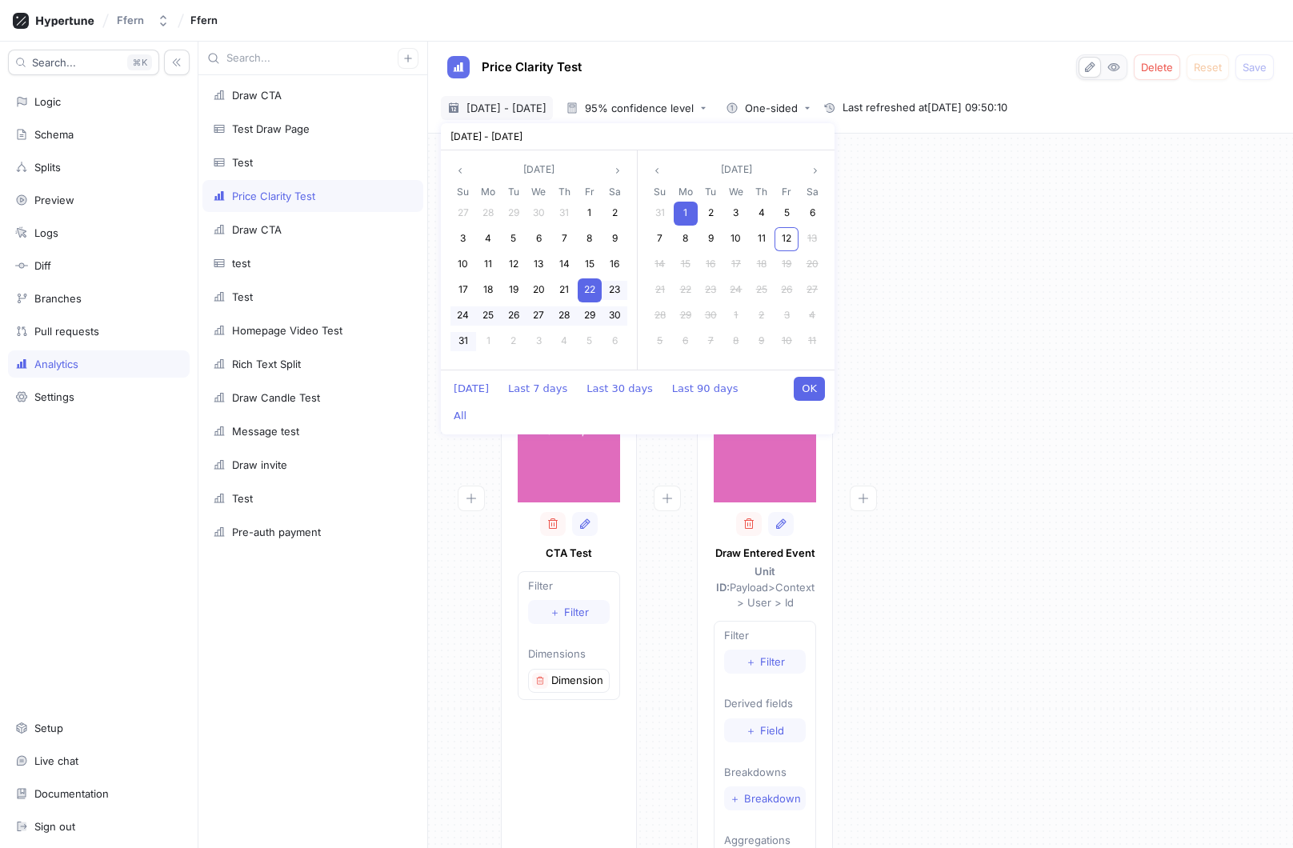
click at [691, 213] on div "1" at bounding box center [686, 214] width 24 height 24
click at [513, 210] on span "2" at bounding box center [514, 212] width 6 height 12
click at [542, 214] on div "3" at bounding box center [539, 214] width 24 height 24
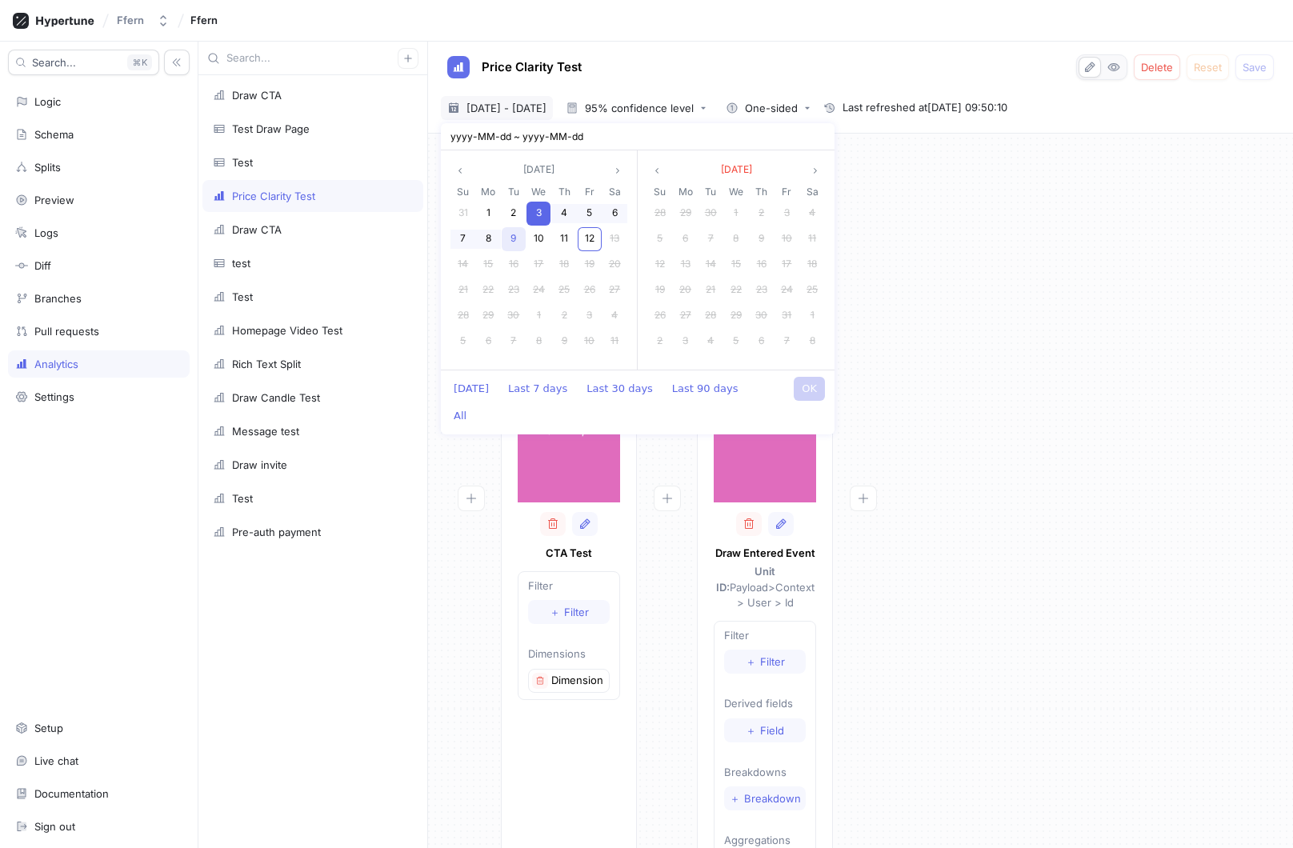
click at [513, 242] on span "9" at bounding box center [514, 238] width 6 height 12
click at [818, 391] on button "OK" at bounding box center [809, 389] width 31 height 24
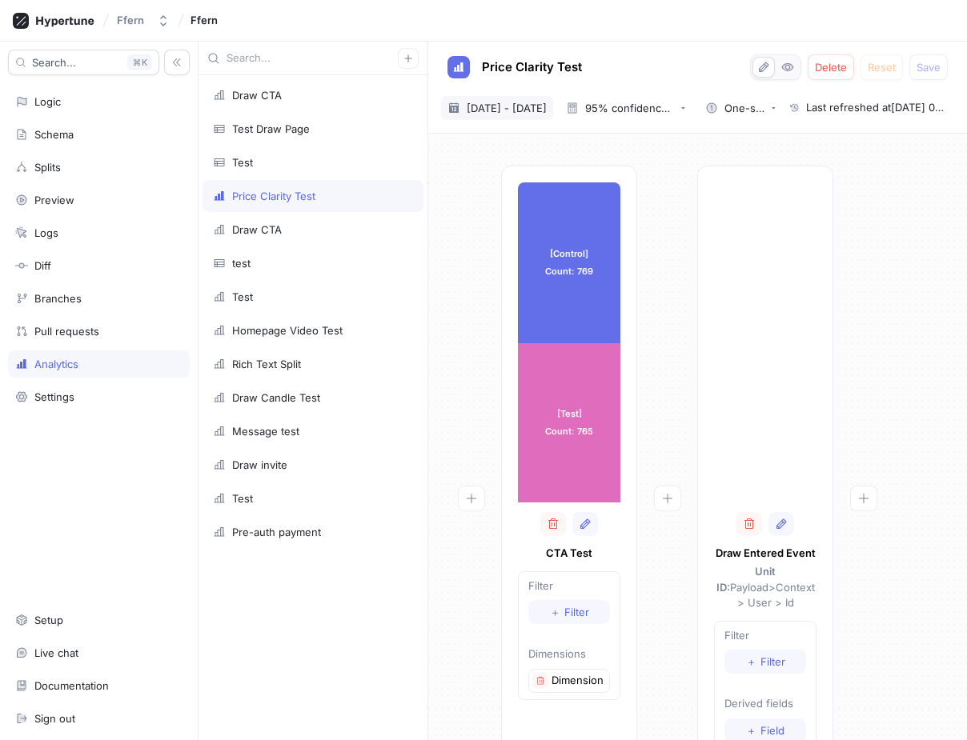
click at [543, 109] on span "[DATE] - [DATE]" at bounding box center [506, 108] width 80 height 16
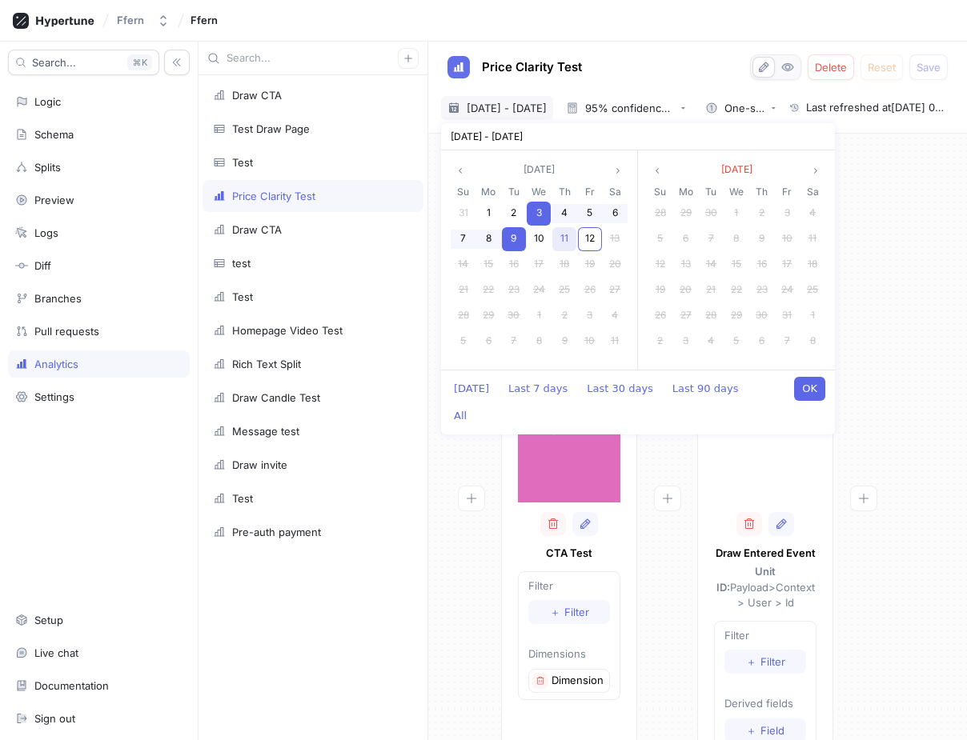
click at [566, 248] on div "11" at bounding box center [564, 239] width 24 height 24
click at [567, 246] on div "11" at bounding box center [564, 239] width 24 height 24
click at [815, 386] on button "OK" at bounding box center [809, 389] width 31 height 24
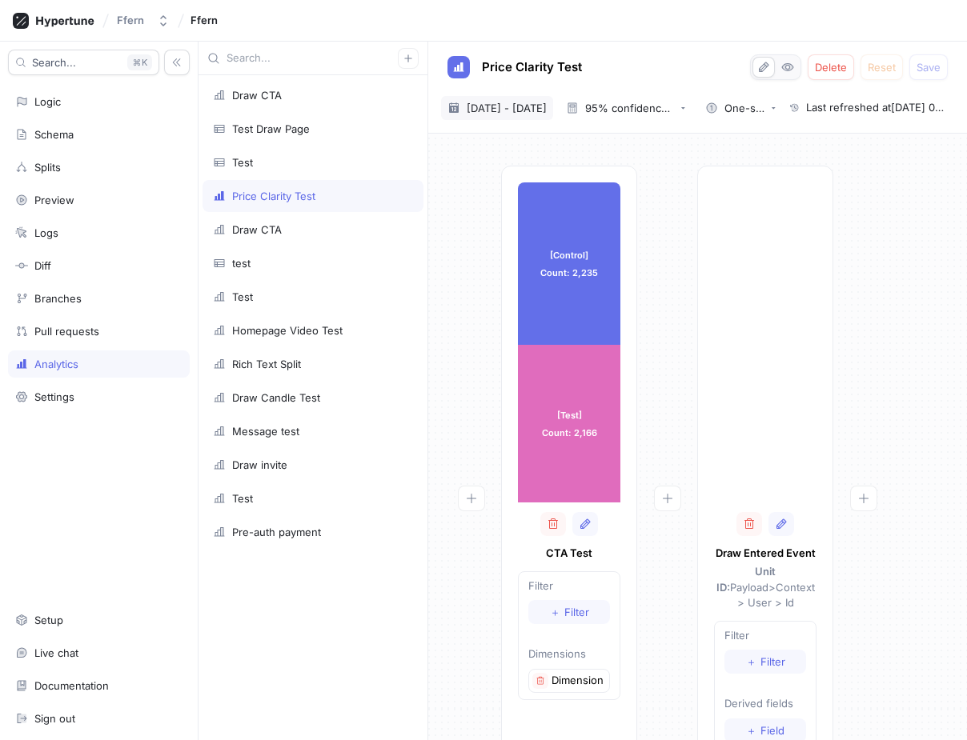
click at [547, 111] on span "[DATE] - [DATE]" at bounding box center [506, 108] width 80 height 16
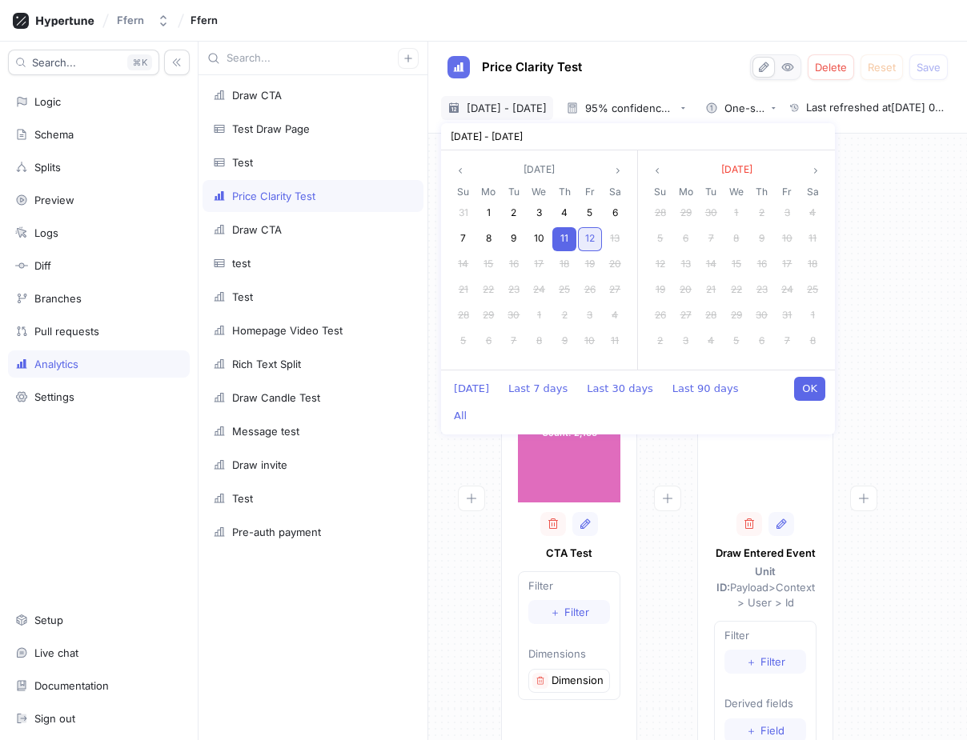
click at [593, 239] on span "12" at bounding box center [590, 238] width 10 height 12
click at [816, 392] on button "OK" at bounding box center [809, 389] width 31 height 24
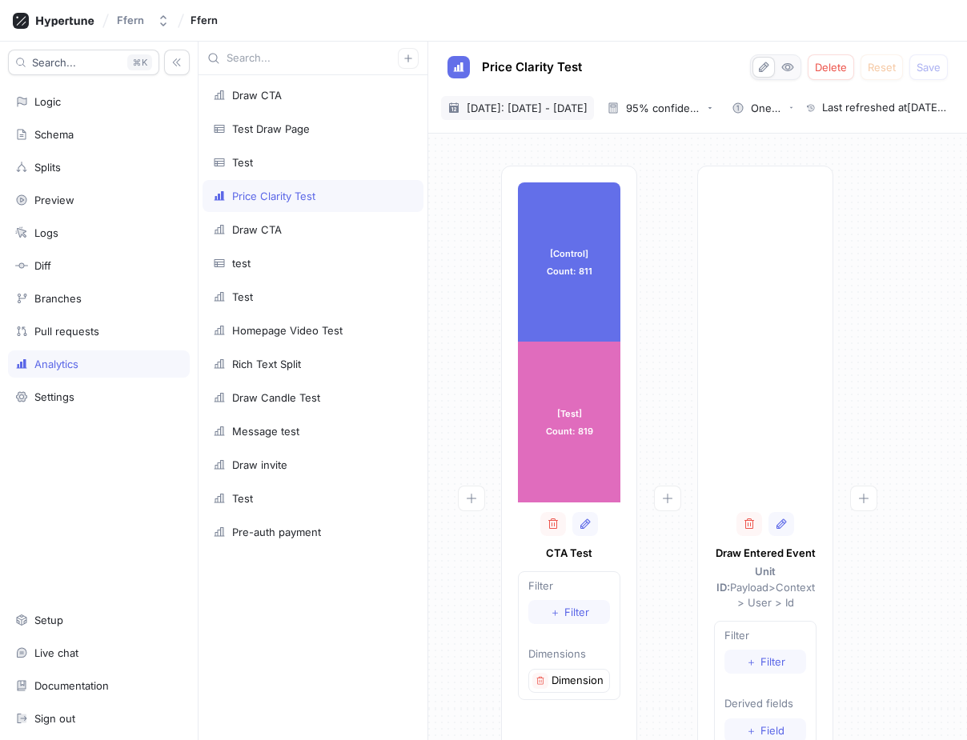
click at [587, 106] on span "[DATE]: [DATE] - [DATE]" at bounding box center [526, 108] width 121 height 16
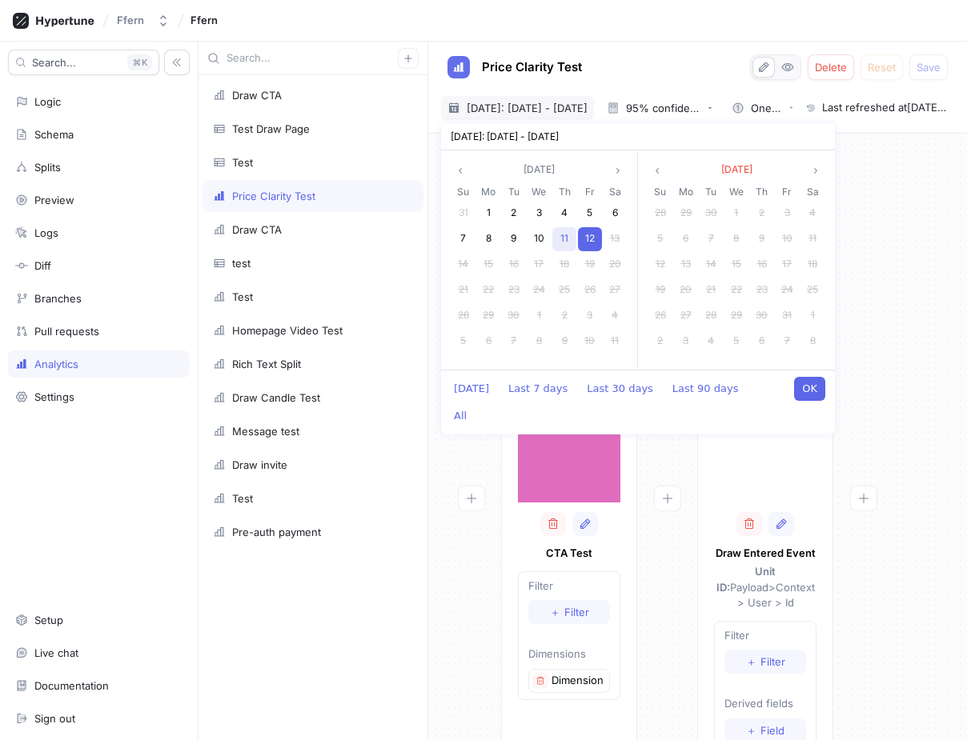
click at [567, 242] on span "11" at bounding box center [564, 238] width 8 height 12
click at [536, 244] on div "10" at bounding box center [539, 239] width 24 height 24
click at [815, 392] on button "OK" at bounding box center [809, 389] width 31 height 24
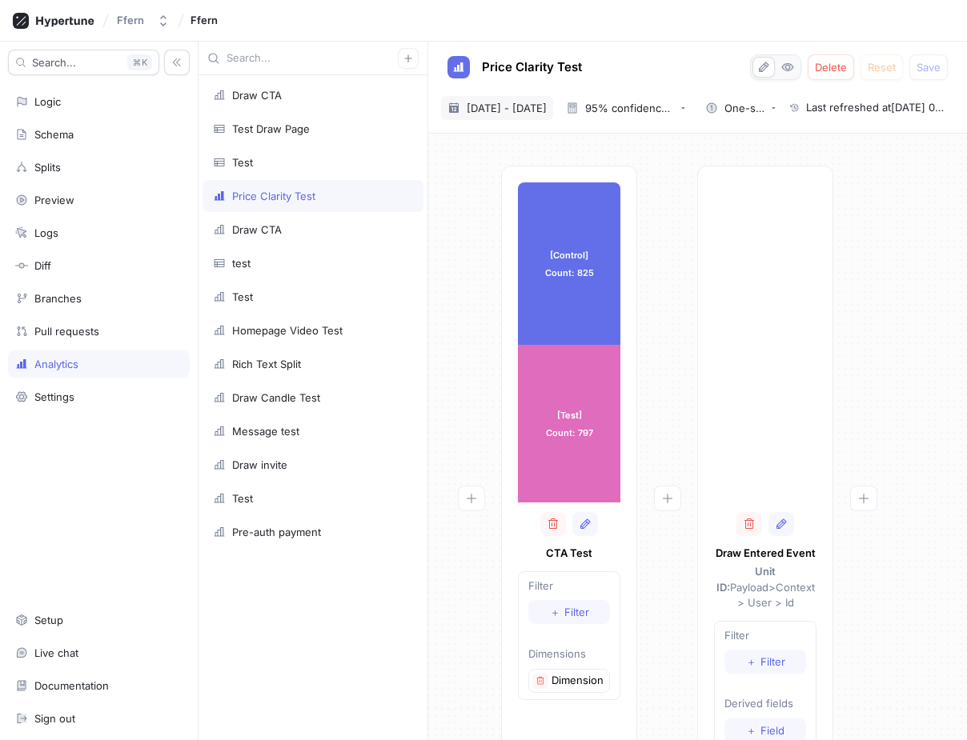
click at [547, 107] on span "[DATE] - [DATE]" at bounding box center [506, 108] width 80 height 16
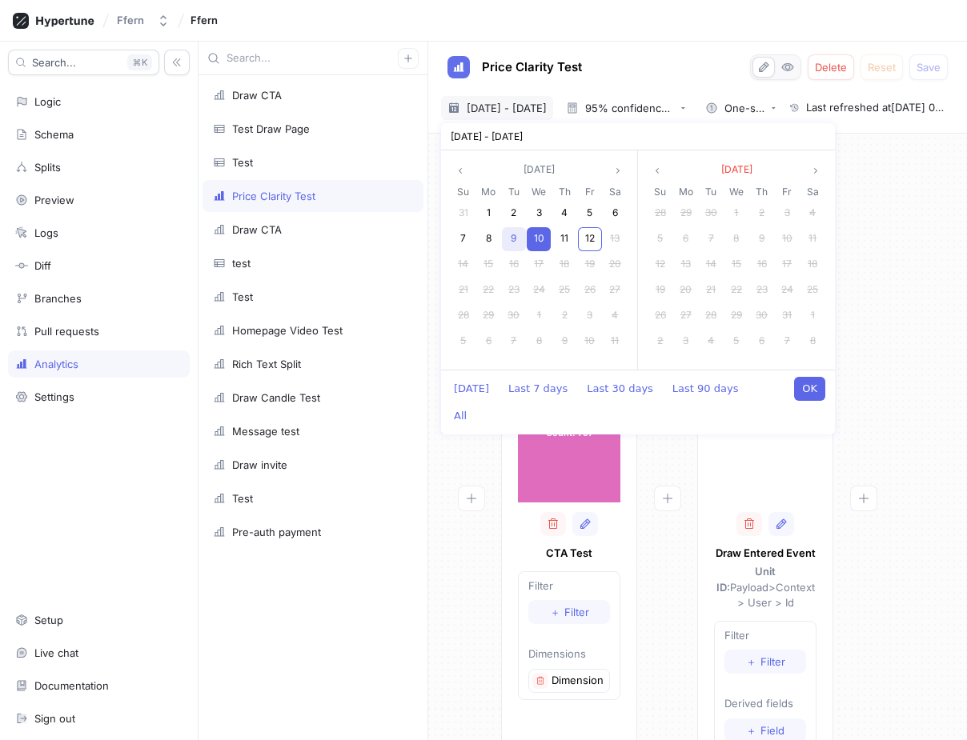
click at [517, 237] on div "9" at bounding box center [514, 239] width 24 height 24
click at [804, 391] on button "OK" at bounding box center [809, 389] width 31 height 24
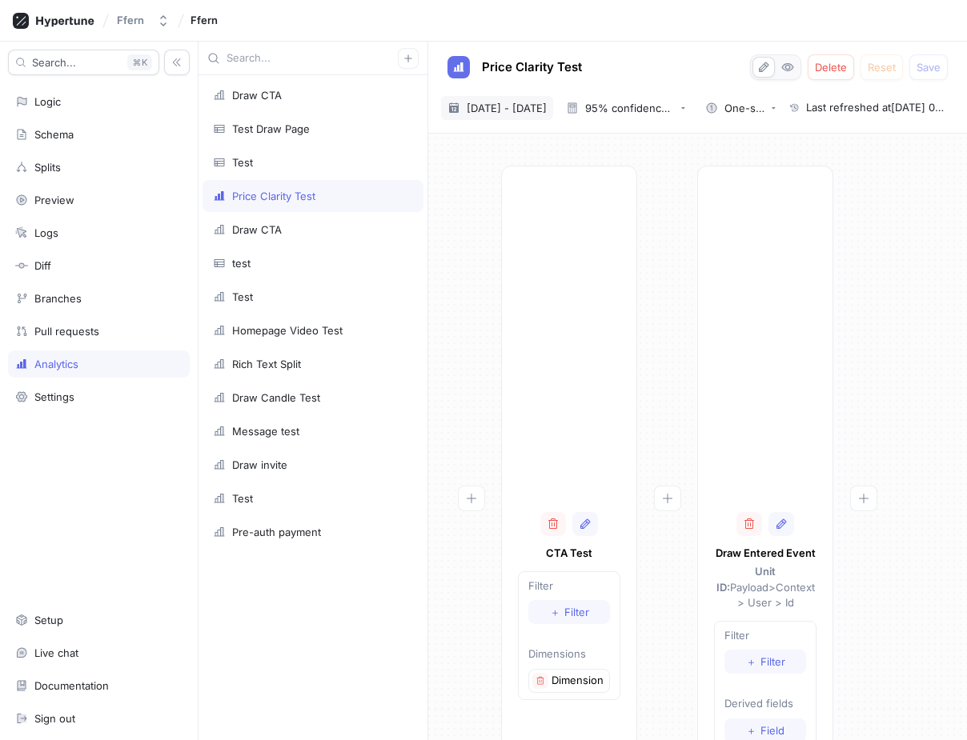
click at [519, 101] on span "[DATE] - [DATE]" at bounding box center [506, 108] width 80 height 16
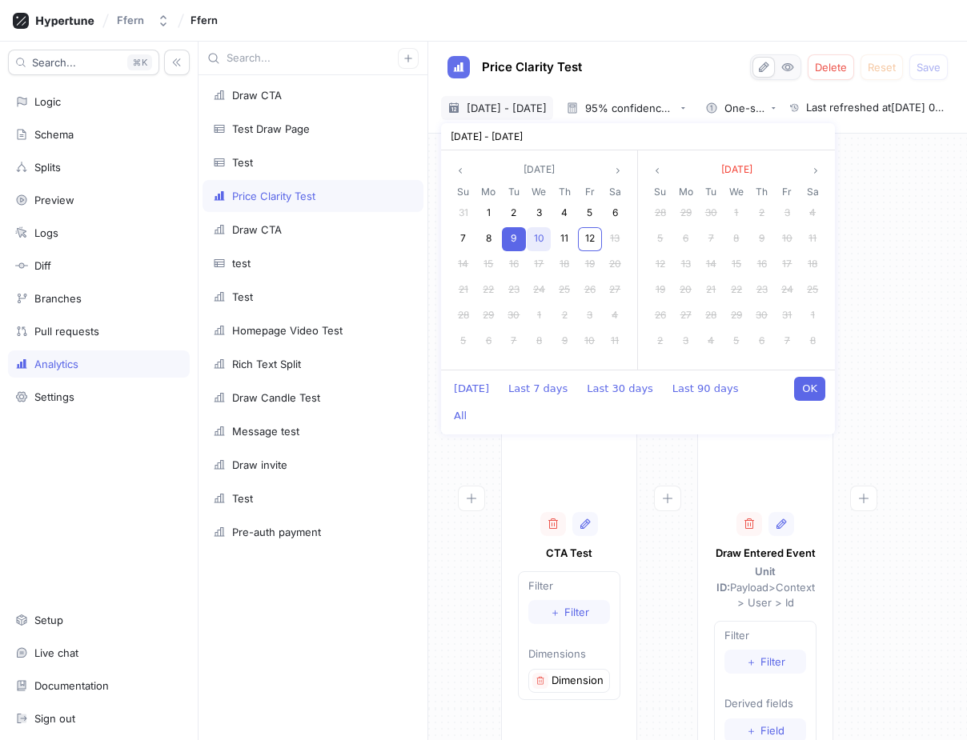
click at [539, 242] on span "10" at bounding box center [539, 238] width 10 height 12
click at [814, 396] on button "OK" at bounding box center [809, 389] width 31 height 24
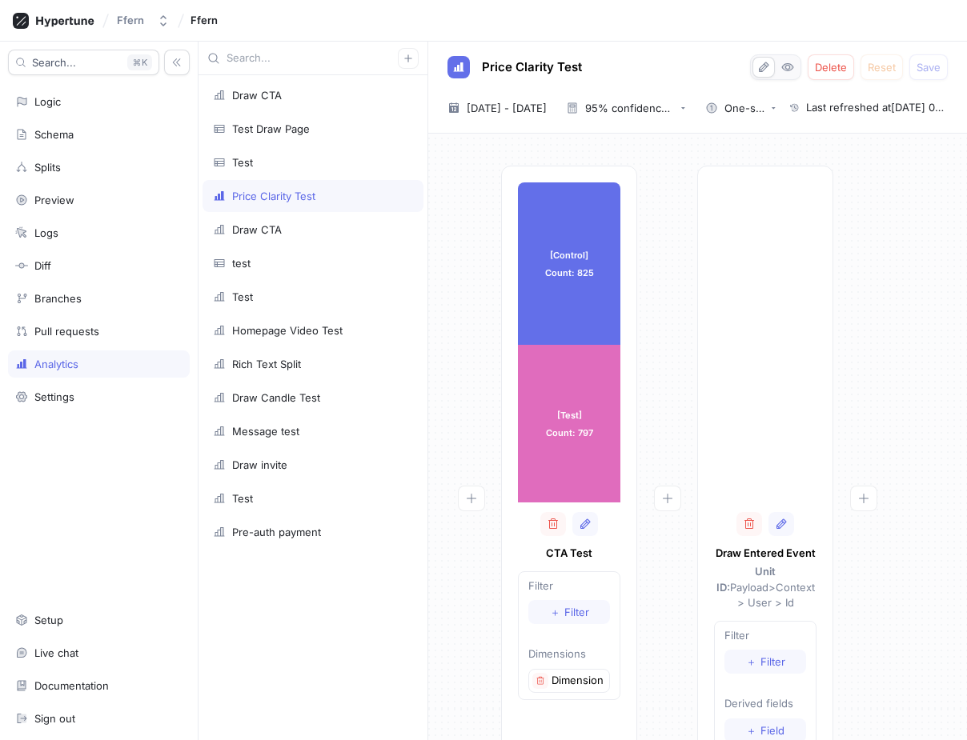
click at [673, 391] on div at bounding box center [667, 538] width 60 height 744
click at [530, 111] on span "[DATE] - [DATE]" at bounding box center [506, 108] width 80 height 16
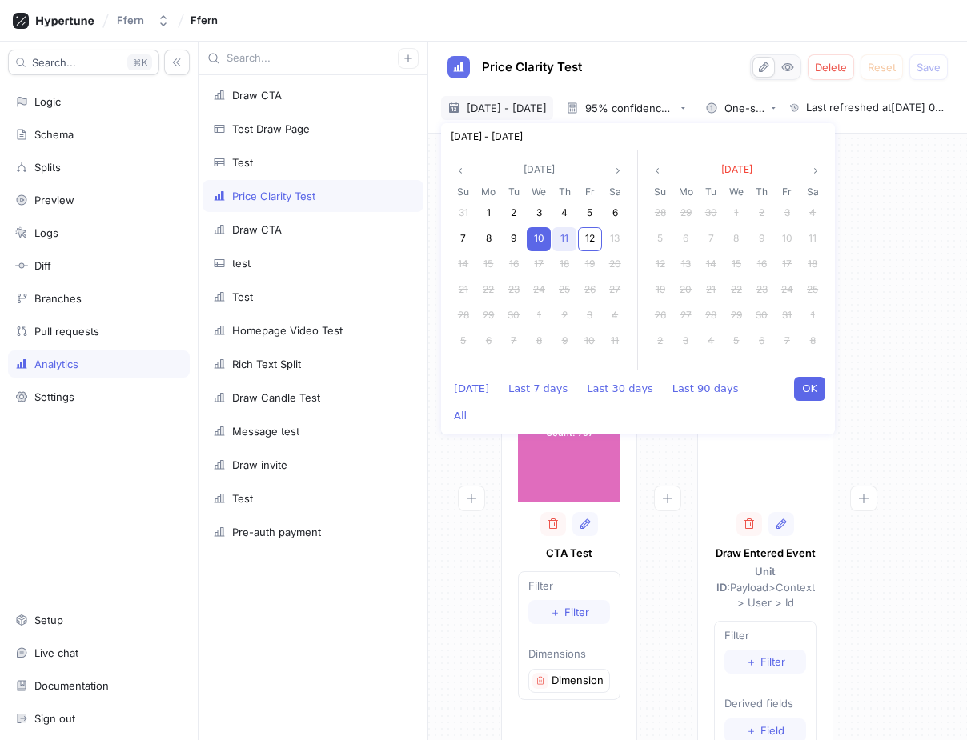
click at [562, 242] on span "11" at bounding box center [564, 238] width 8 height 12
click at [819, 386] on button "OK" at bounding box center [809, 389] width 31 height 24
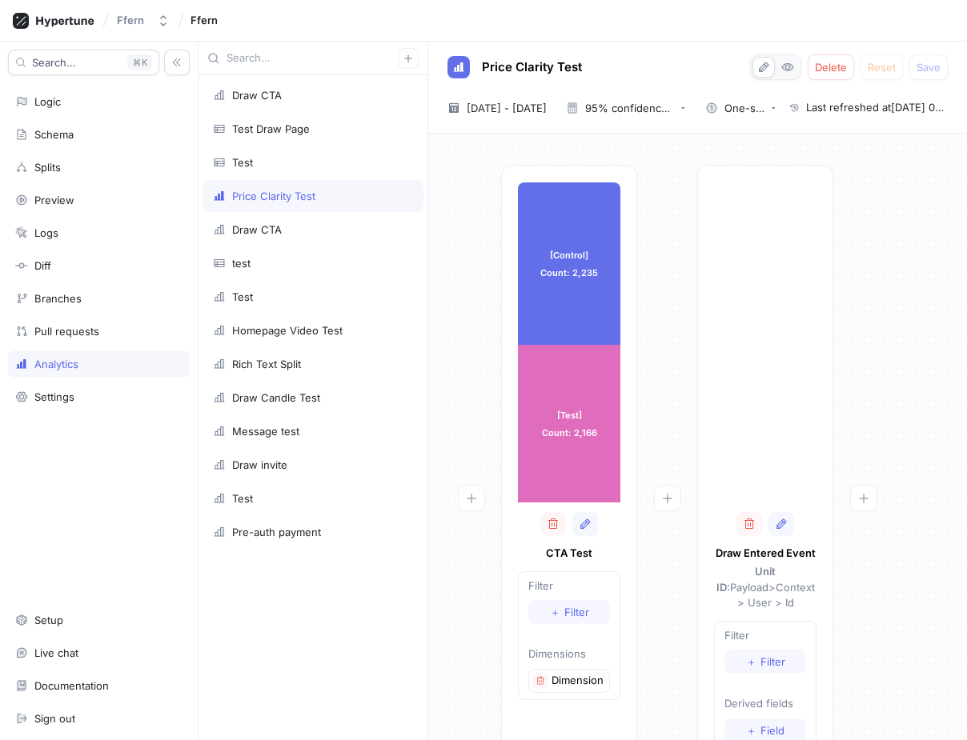
click at [880, 354] on div at bounding box center [863, 538] width 60 height 744
click at [527, 98] on div "[DATE] ~ [DATE] [DATE] - [DATE]" at bounding box center [497, 108] width 112 height 24
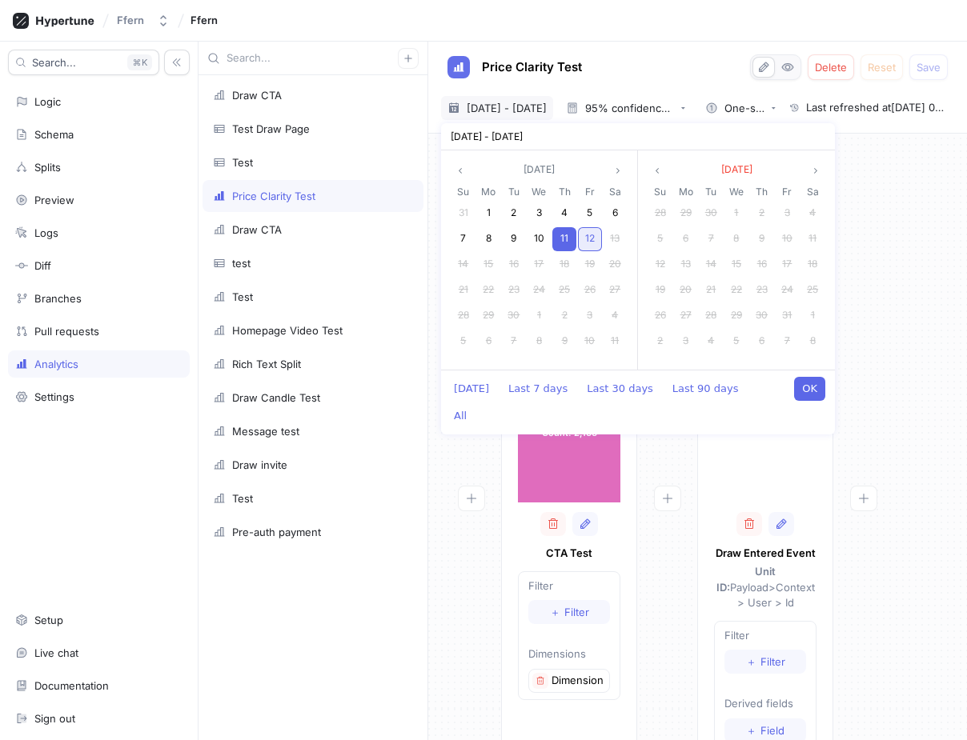
click at [590, 242] on span "12" at bounding box center [590, 238] width 10 height 12
click at [588, 234] on span "12" at bounding box center [590, 238] width 10 height 12
click at [816, 391] on button "OK" at bounding box center [809, 389] width 31 height 24
type input "[DATE] ~ [DATE]"
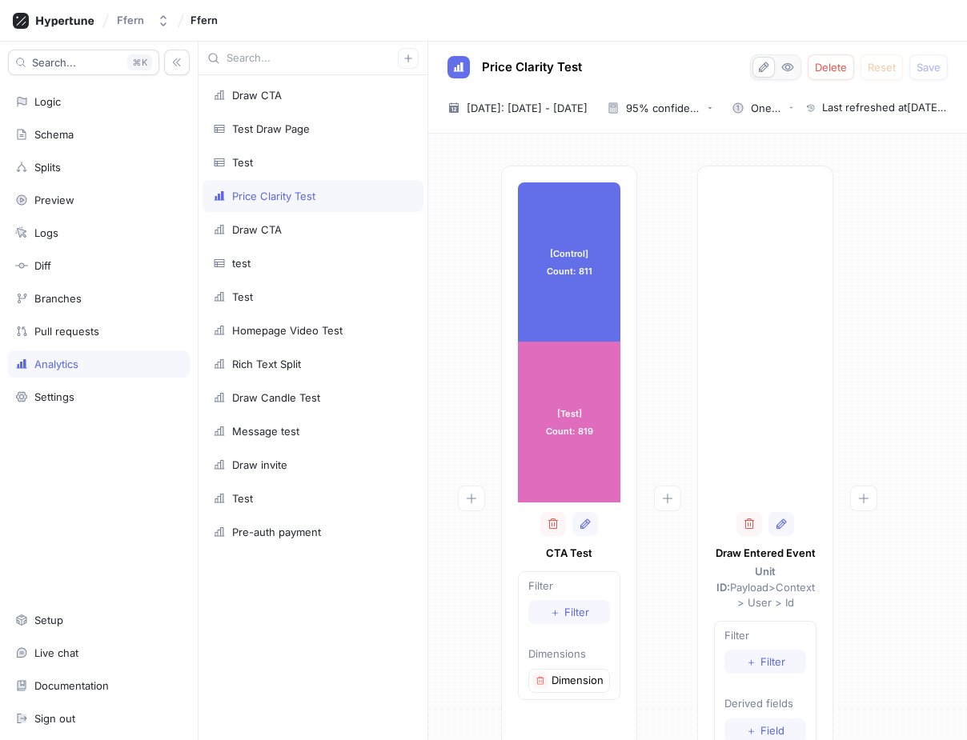
click at [682, 391] on div at bounding box center [667, 538] width 60 height 744
